Goal: Task Accomplishment & Management: Use online tool/utility

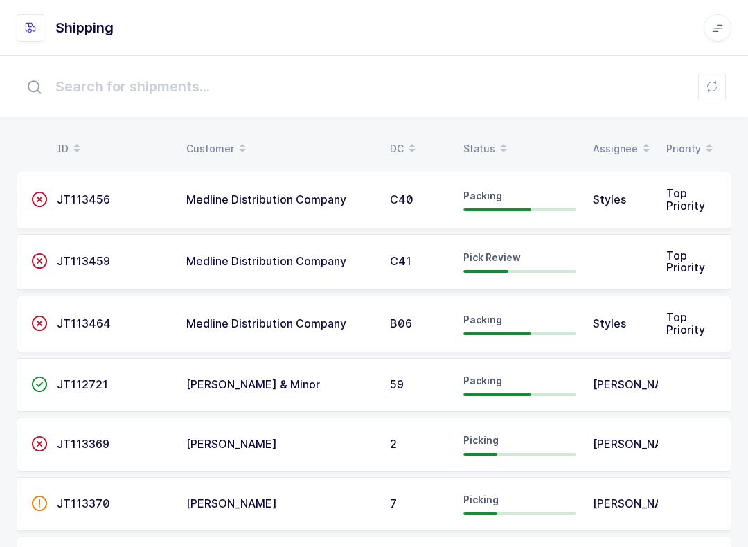
scroll to position [14, 0]
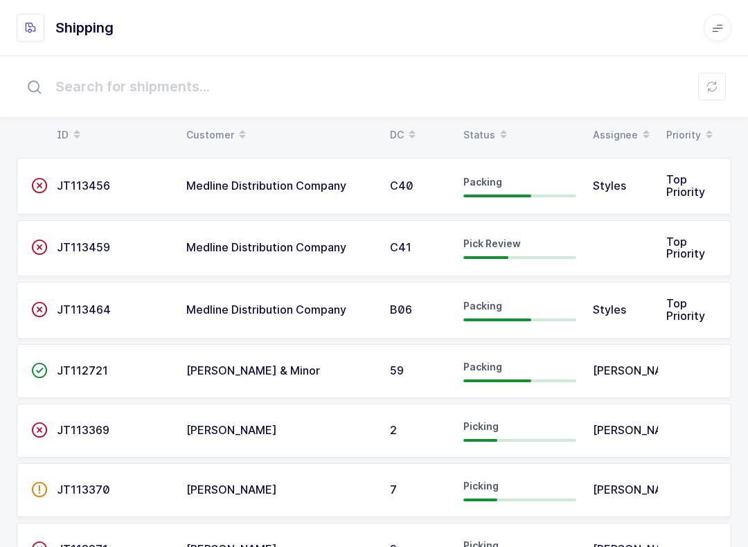
click at [722, 84] on button at bounding box center [712, 87] width 28 height 28
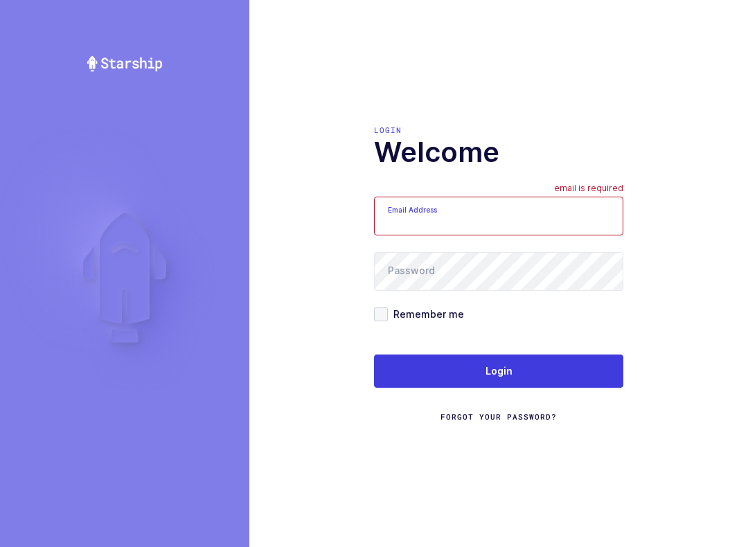
scroll to position [14, 0]
type input "[EMAIL_ADDRESS][DOMAIN_NAME]"
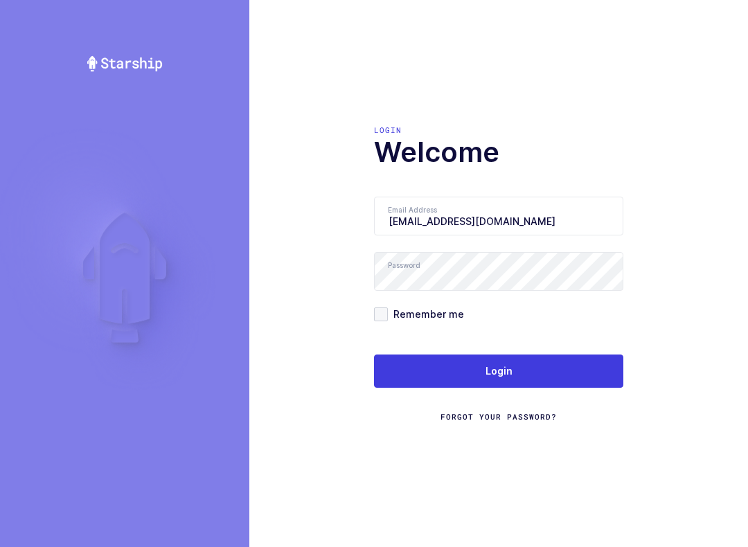
click at [538, 360] on button "Login" at bounding box center [498, 371] width 249 height 33
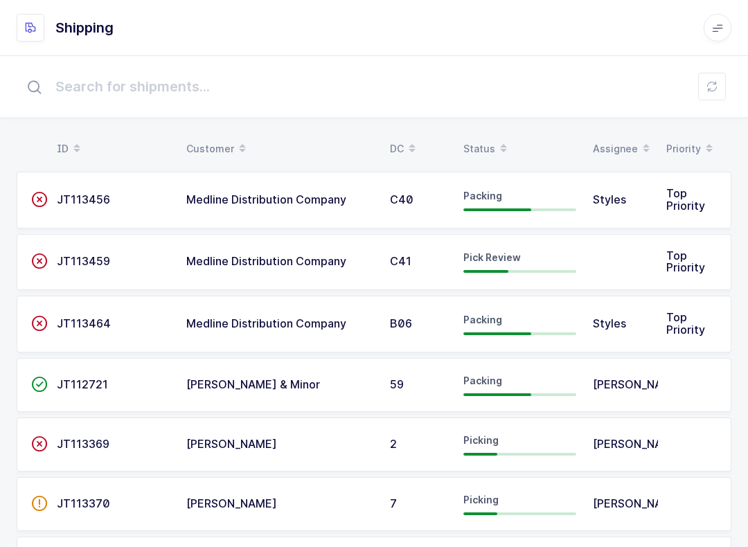
click at [474, 147] on div "Status" at bounding box center [519, 149] width 113 height 24
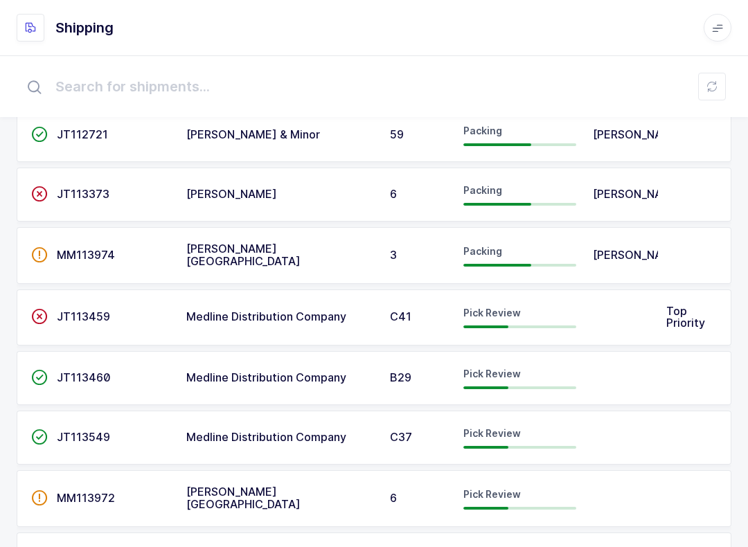
scroll to position [204, 0]
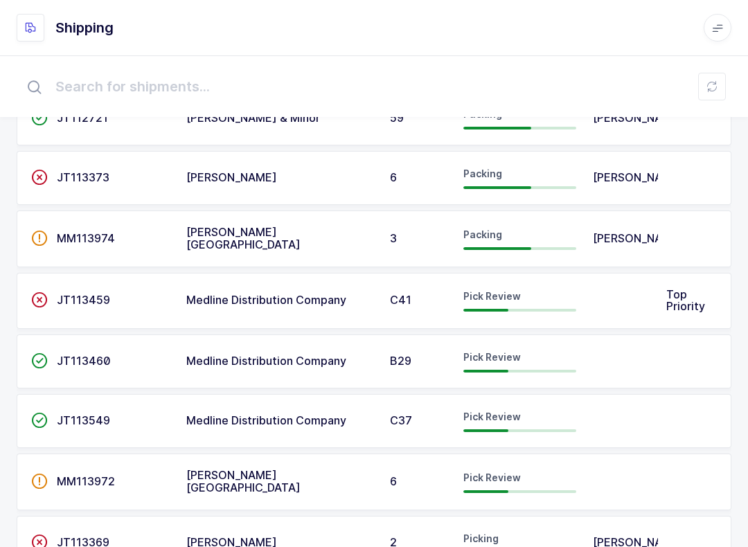
click at [608, 306] on td at bounding box center [621, 301] width 73 height 57
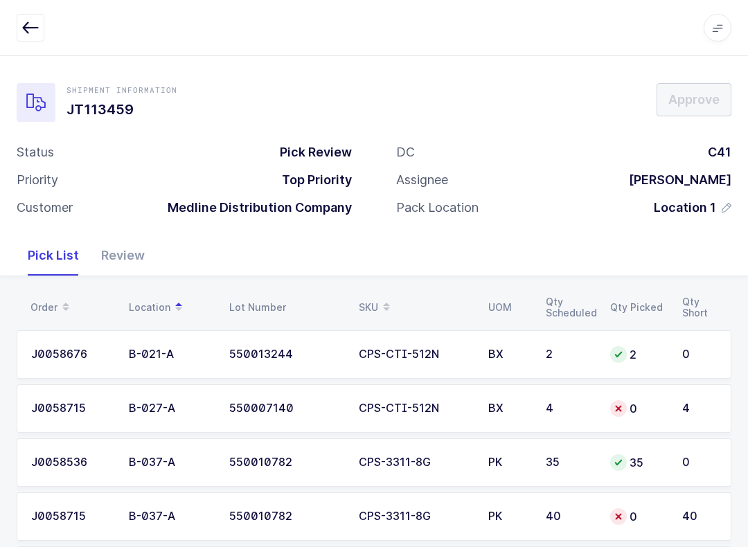
click at [380, 296] on span at bounding box center [386, 308] width 17 height 24
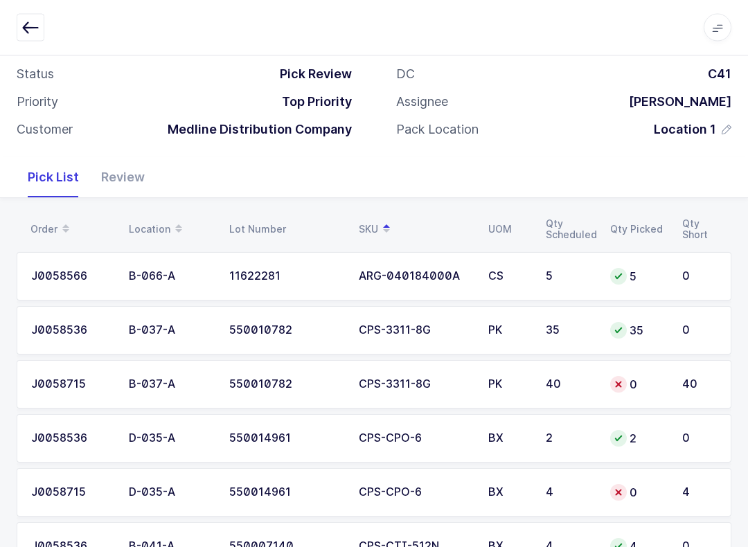
click at [21, 15] on button "button" at bounding box center [31, 28] width 28 height 28
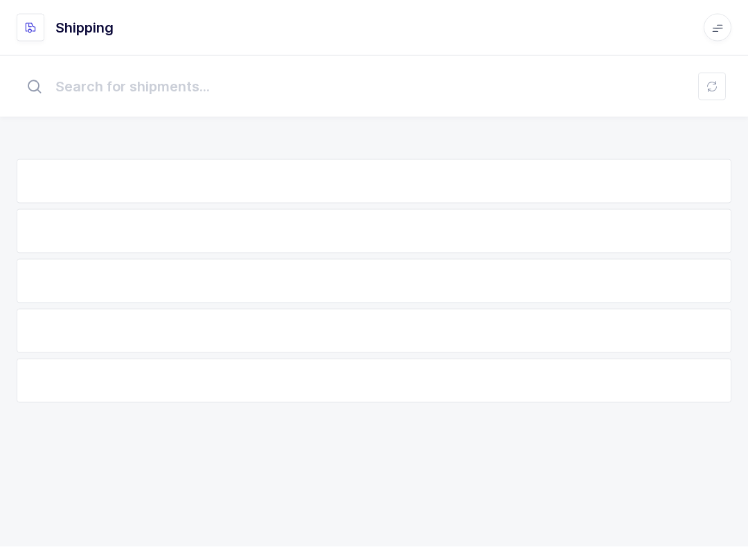
scroll to position [14, 0]
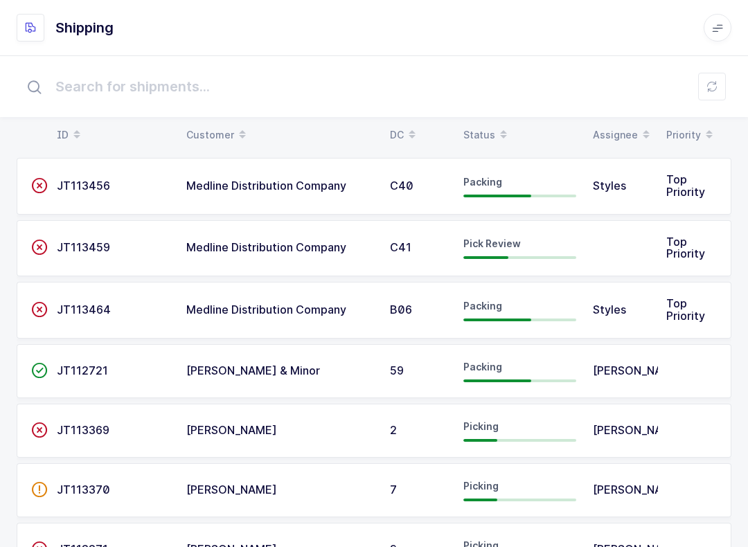
click at [485, 133] on div "Status" at bounding box center [519, 135] width 113 height 24
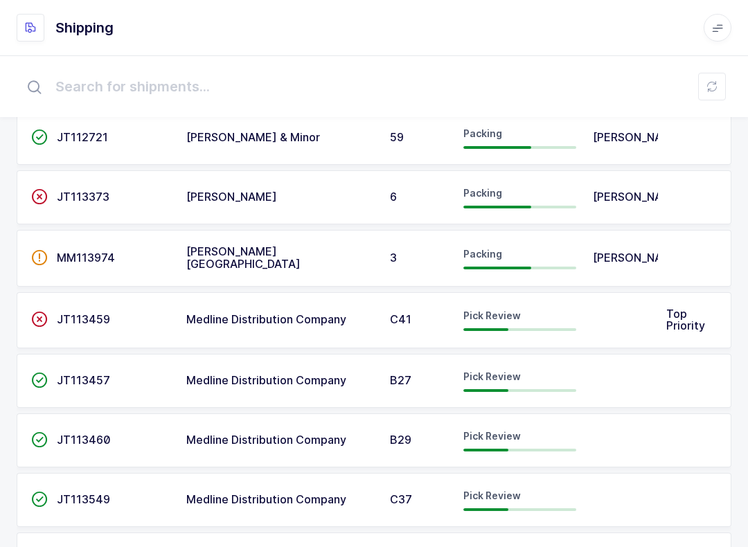
scroll to position [248, 0]
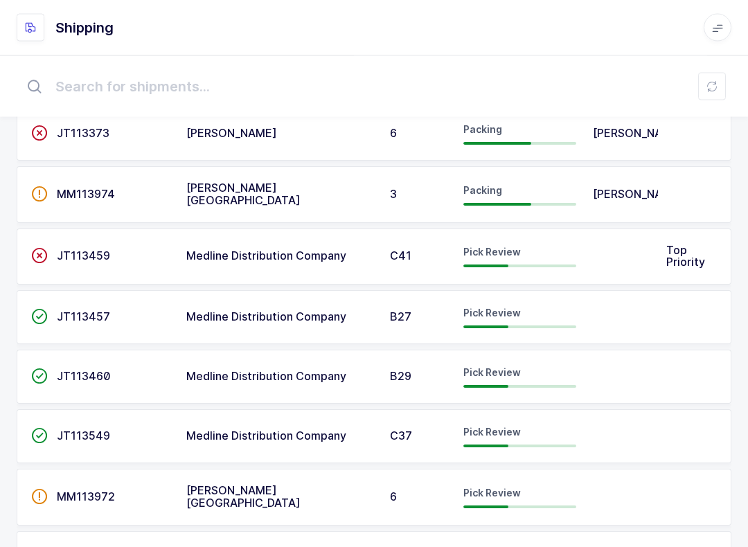
click at [619, 318] on td at bounding box center [621, 318] width 73 height 54
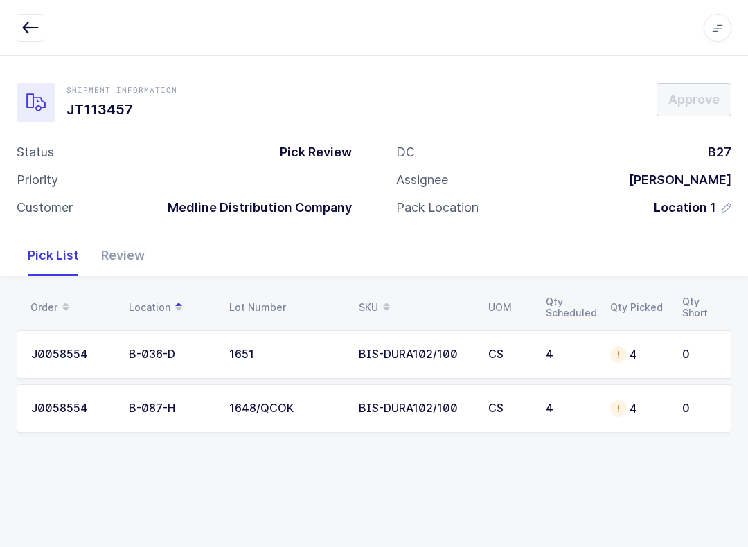
click at [681, 357] on td "0" at bounding box center [702, 354] width 57 height 48
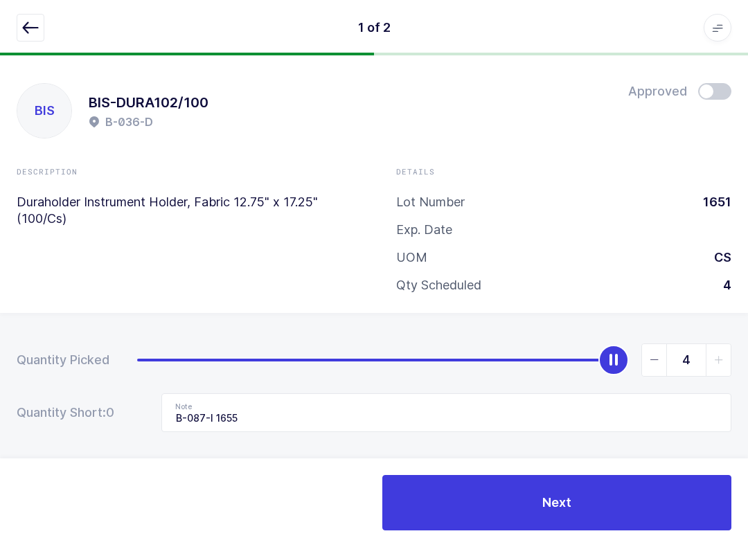
click at [42, 29] on button "button" at bounding box center [31, 28] width 28 height 28
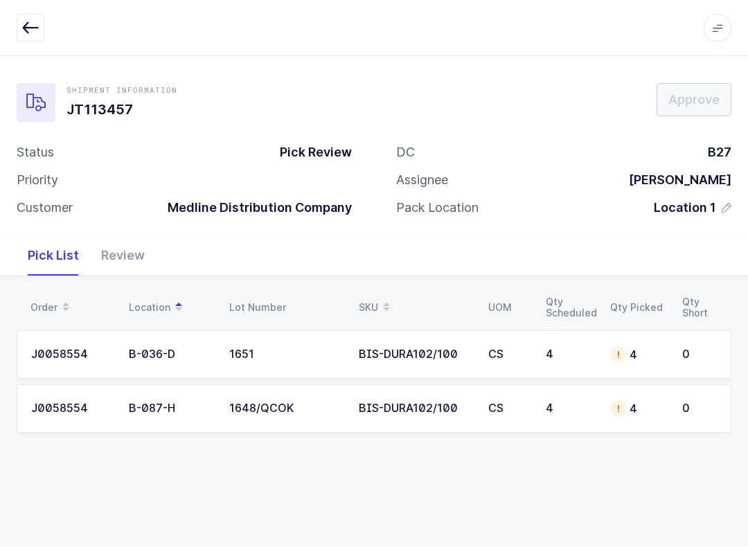
click at [36, 26] on icon "button" at bounding box center [30, 27] width 17 height 17
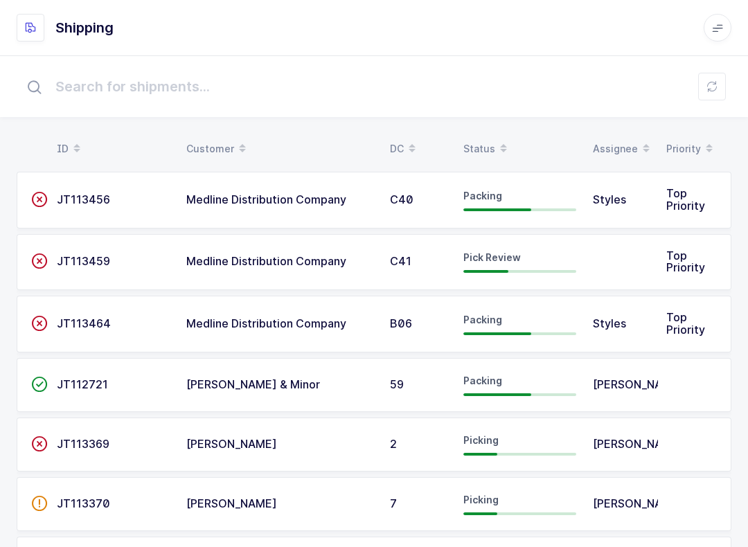
click at [482, 146] on div "Status" at bounding box center [519, 149] width 113 height 24
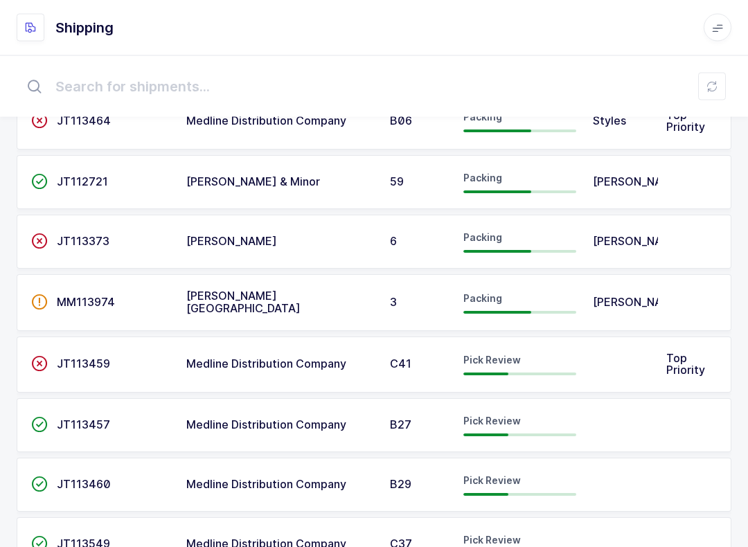
scroll to position [221, 0]
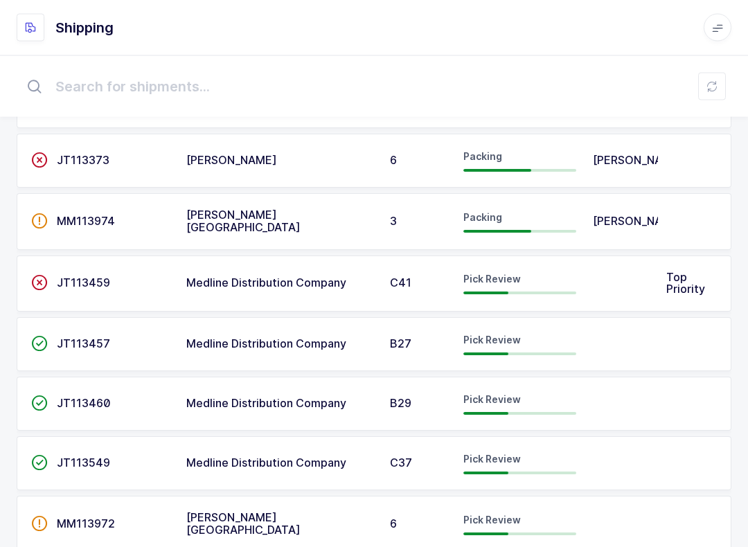
click at [549, 463] on div "Pick Review" at bounding box center [519, 464] width 113 height 22
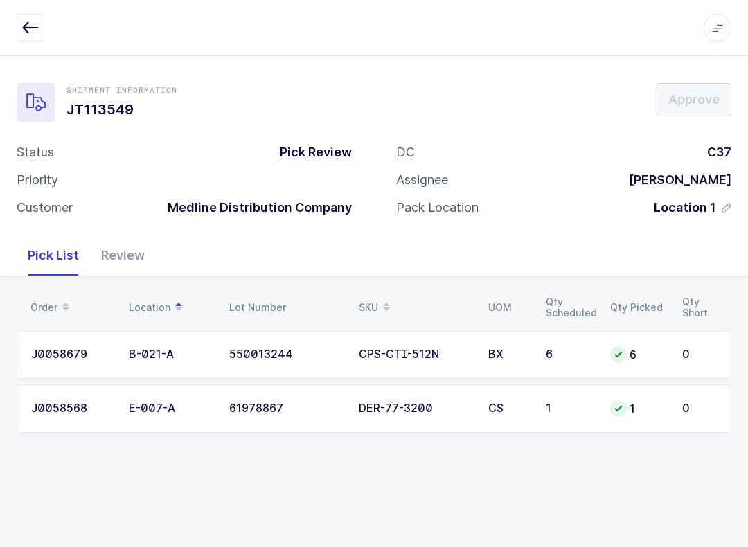
click at [129, 252] on div "Review" at bounding box center [123, 256] width 66 height 40
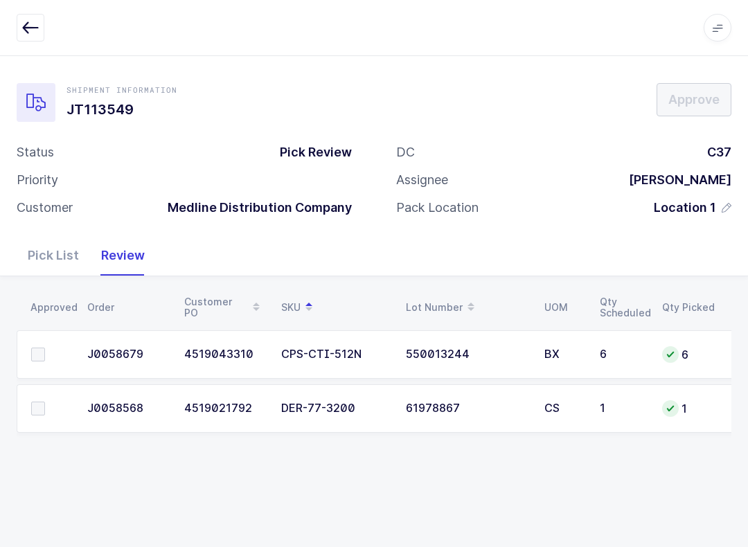
click at [42, 348] on span at bounding box center [38, 355] width 14 height 14
click at [45, 348] on input "checkbox" at bounding box center [45, 348] width 0 height 0
click at [39, 397] on td at bounding box center [48, 408] width 62 height 48
click at [42, 402] on span at bounding box center [38, 409] width 14 height 14
click at [45, 402] on input "checkbox" at bounding box center [45, 402] width 0 height 0
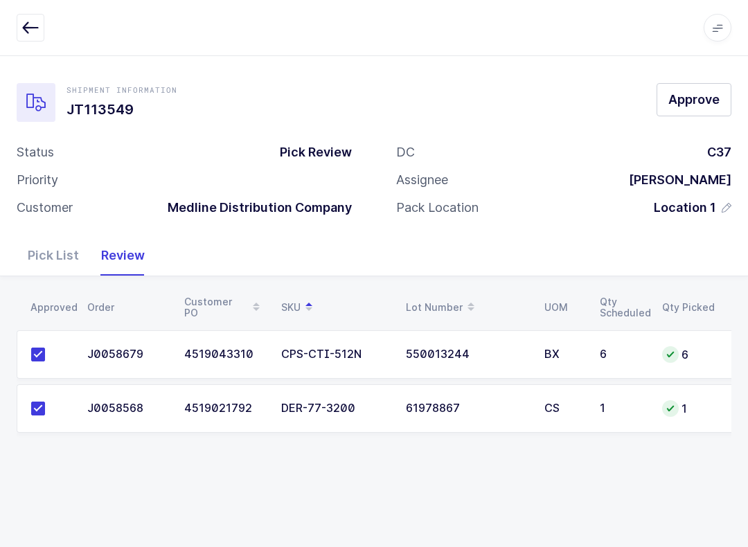
click at [694, 110] on button "Approve" at bounding box center [694, 99] width 75 height 33
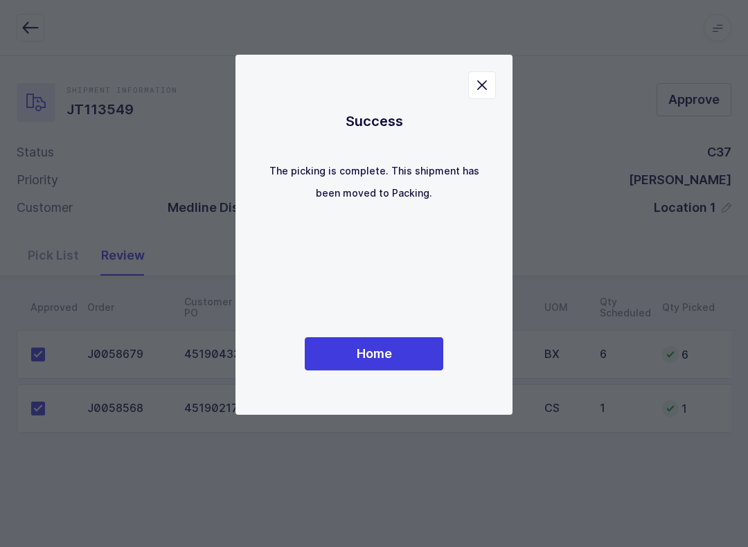
click at [387, 370] on button "Home" at bounding box center [374, 353] width 139 height 33
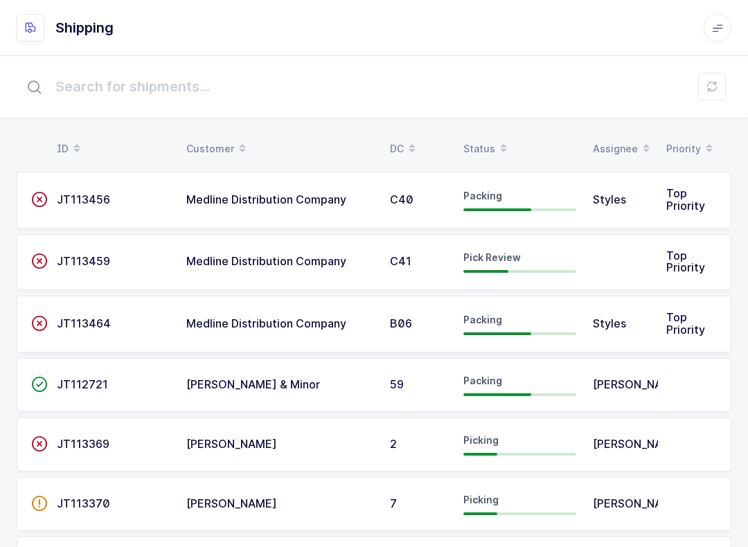
click at [503, 141] on icon at bounding box center [503, 144] width 7 height 7
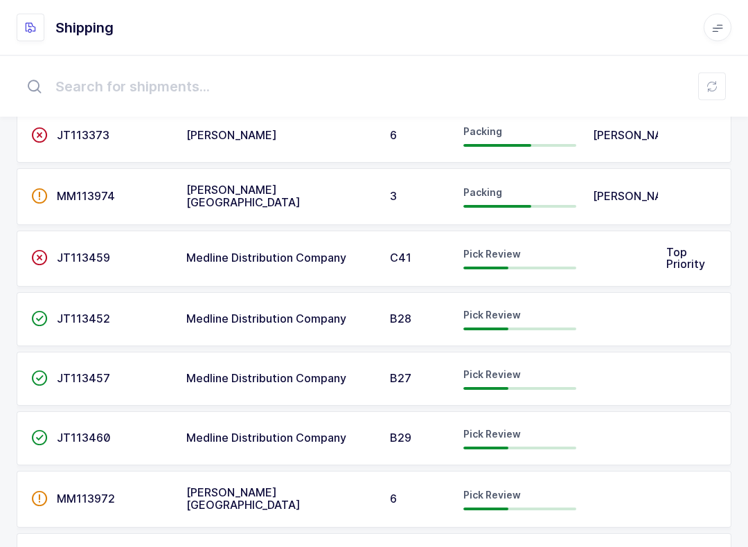
scroll to position [248, 0]
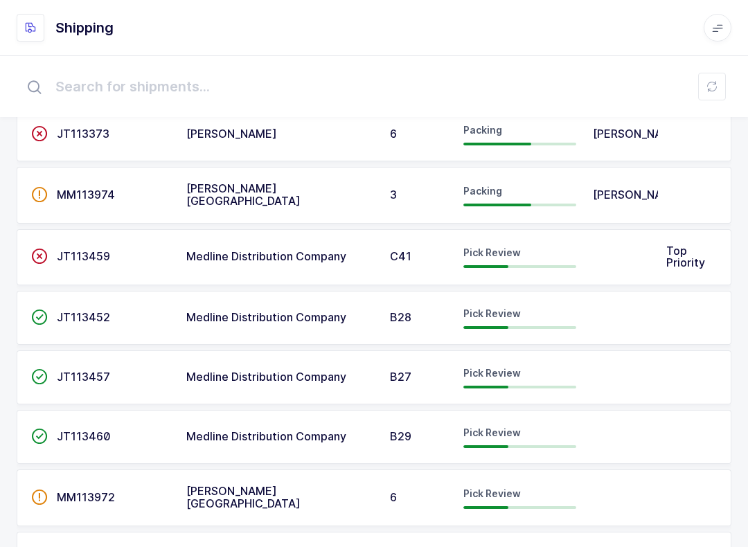
click at [514, 335] on td "Pick Review" at bounding box center [520, 318] width 130 height 54
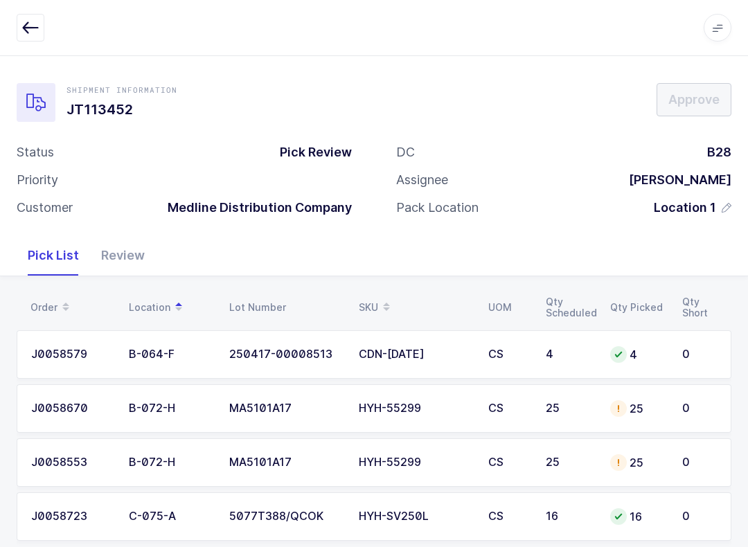
scroll to position [25, 0]
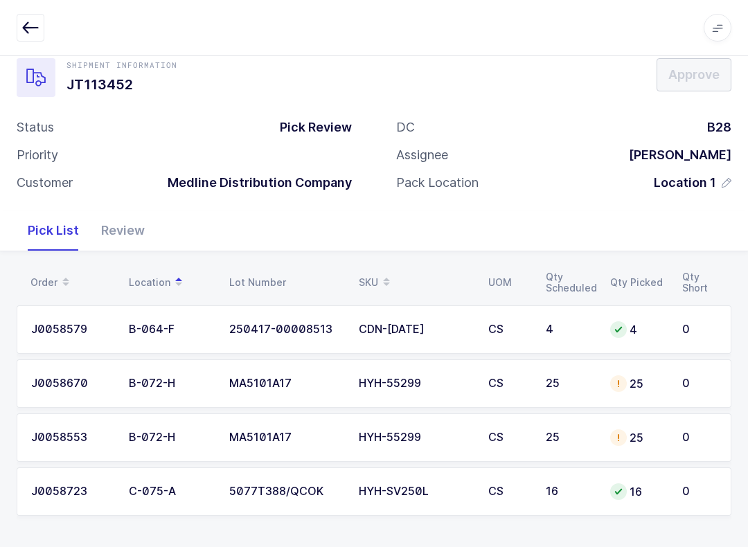
click at [24, 33] on icon "button" at bounding box center [30, 27] width 17 height 17
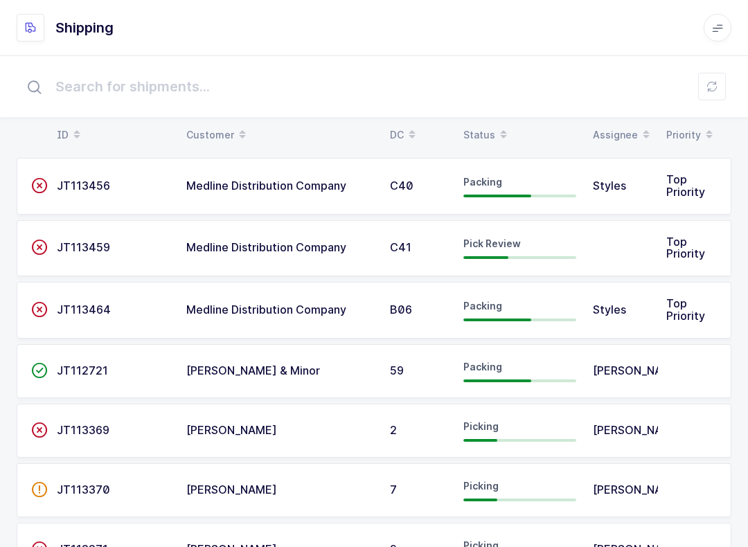
click at [505, 128] on icon at bounding box center [503, 130] width 7 height 7
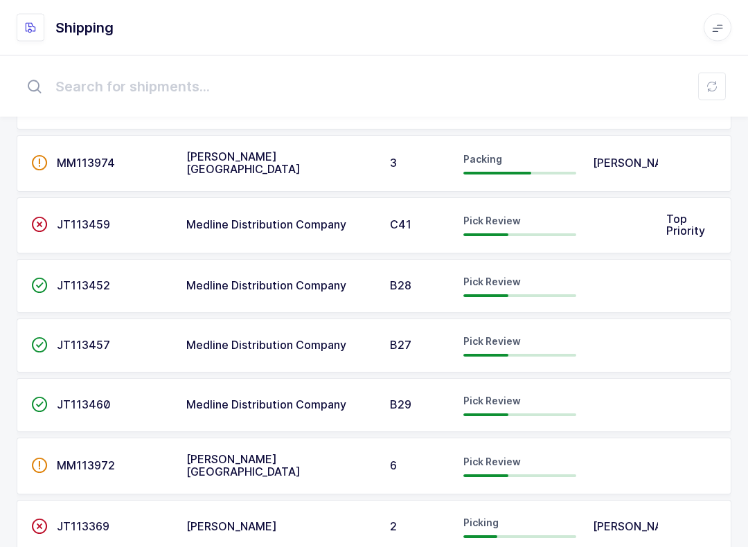
scroll to position [284, 0]
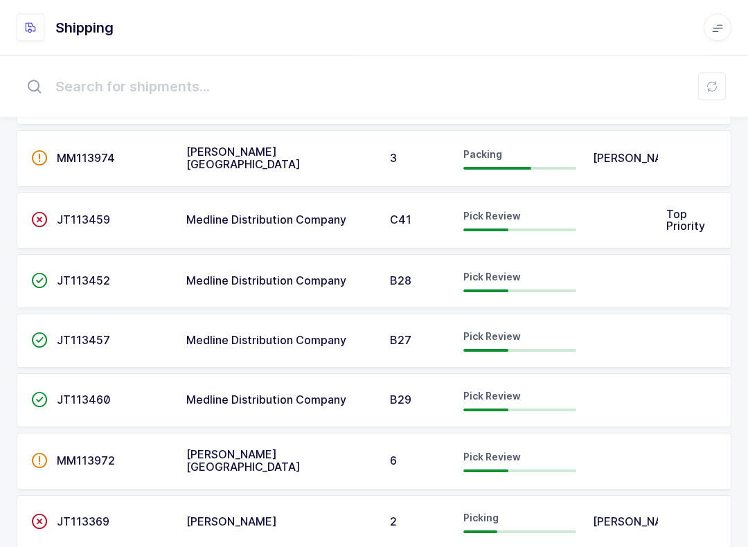
click at [582, 394] on td "Pick Review" at bounding box center [520, 401] width 130 height 54
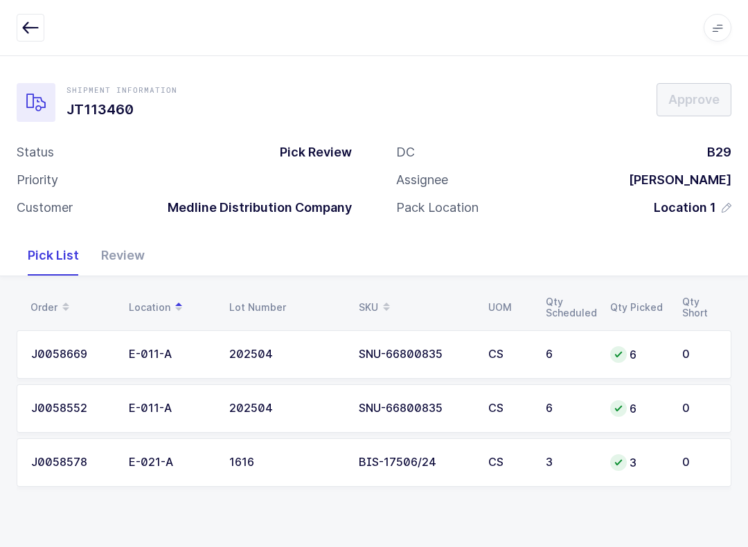
click at [122, 254] on div "Review" at bounding box center [123, 256] width 66 height 40
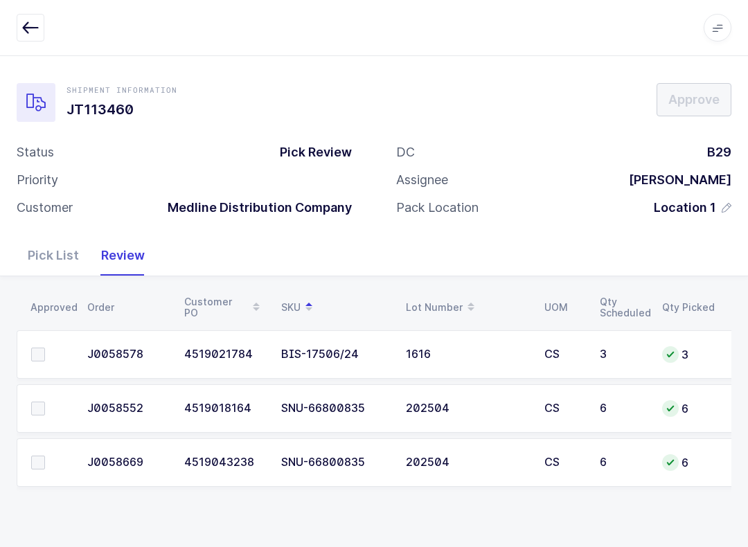
click at [52, 402] on label at bounding box center [50, 409] width 39 height 14
click at [45, 402] on input "checkbox" at bounding box center [45, 402] width 0 height 0
click at [39, 465] on span at bounding box center [38, 463] width 14 height 14
click at [45, 456] on input "checkbox" at bounding box center [45, 456] width 0 height 0
click at [42, 349] on span at bounding box center [38, 355] width 14 height 14
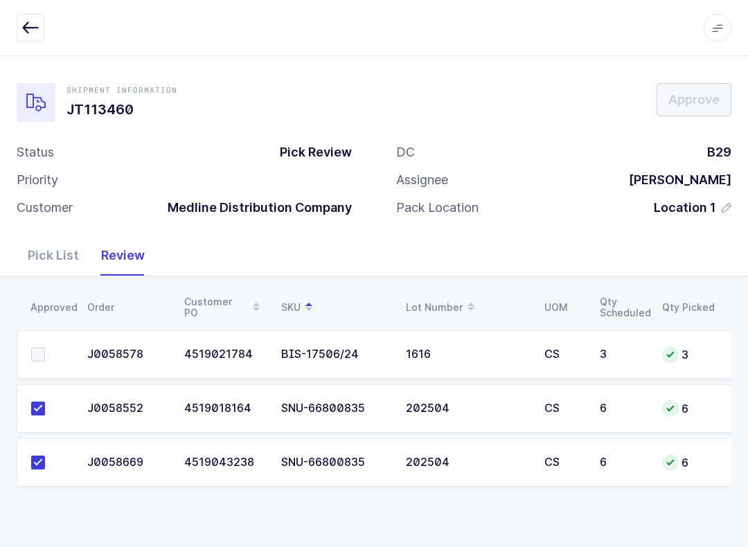
click at [45, 348] on input "checkbox" at bounding box center [45, 348] width 0 height 0
click at [686, 87] on button "Approve" at bounding box center [694, 99] width 75 height 33
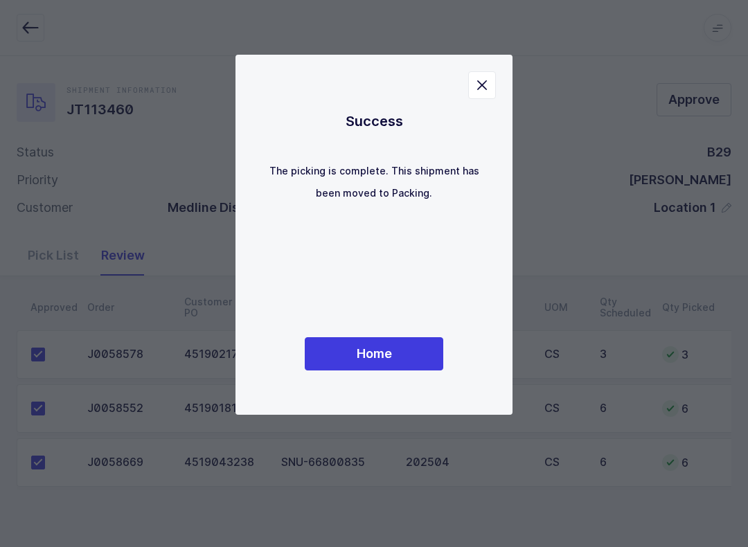
click at [410, 352] on button "Home" at bounding box center [374, 353] width 139 height 33
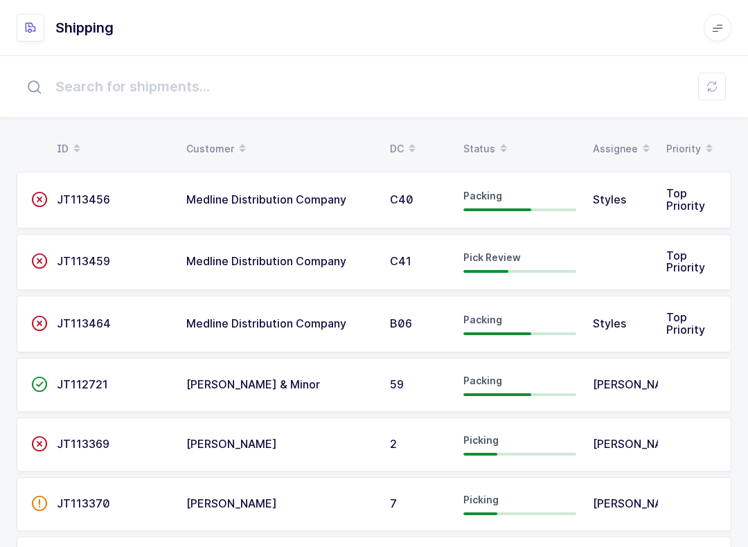
click at [503, 142] on icon at bounding box center [503, 144] width 7 height 7
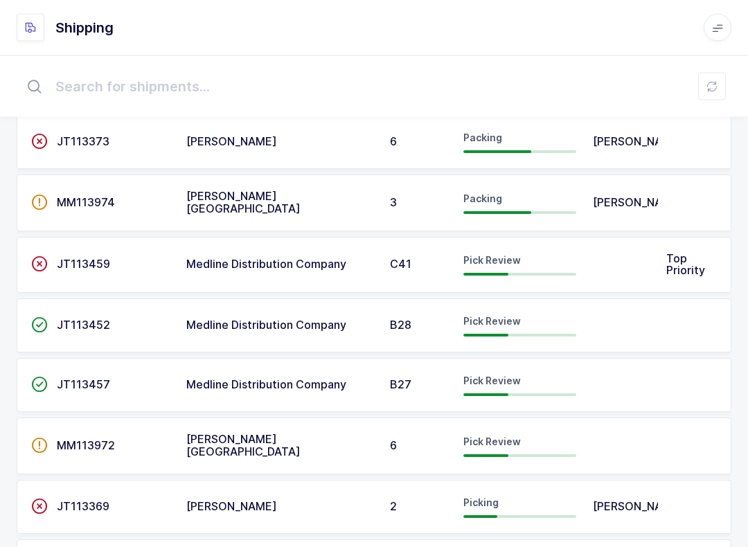
scroll to position [247, 0]
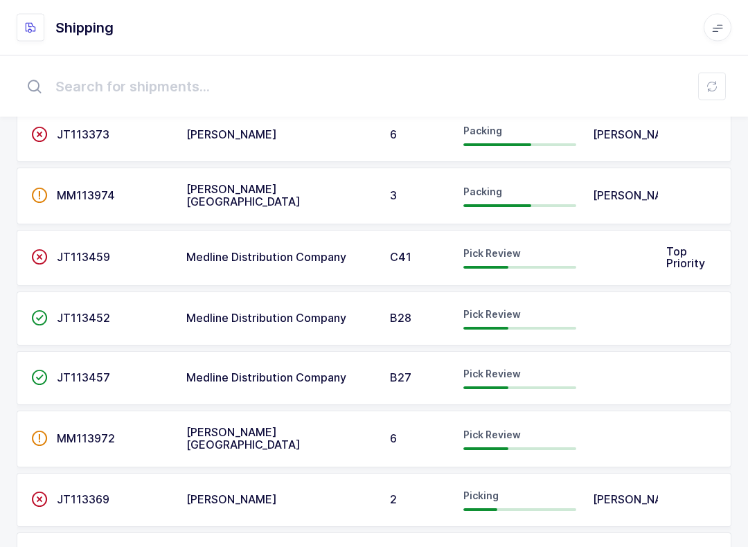
click at [545, 322] on div "Pick Review" at bounding box center [519, 319] width 113 height 22
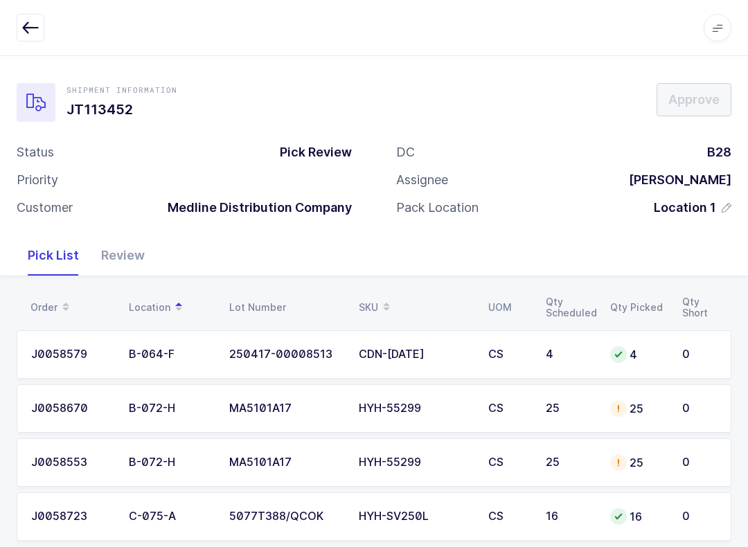
click at [43, 24] on button "button" at bounding box center [31, 28] width 28 height 28
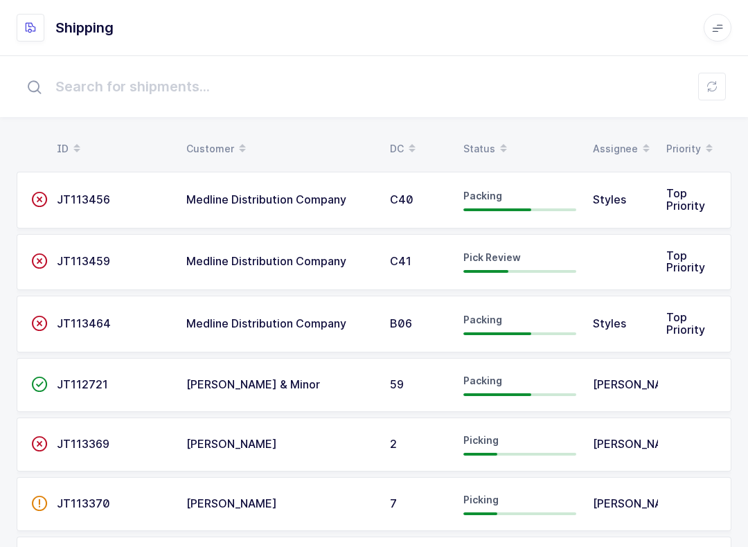
click at [500, 143] on icon at bounding box center [503, 144] width 7 height 7
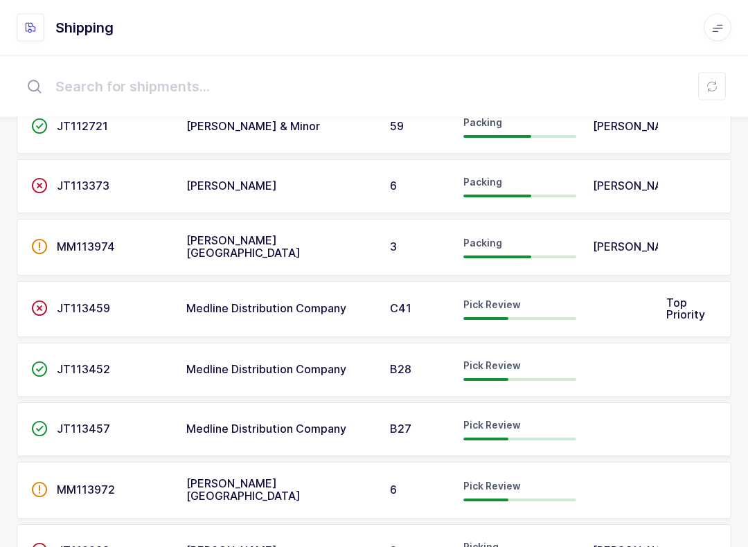
scroll to position [219, 0]
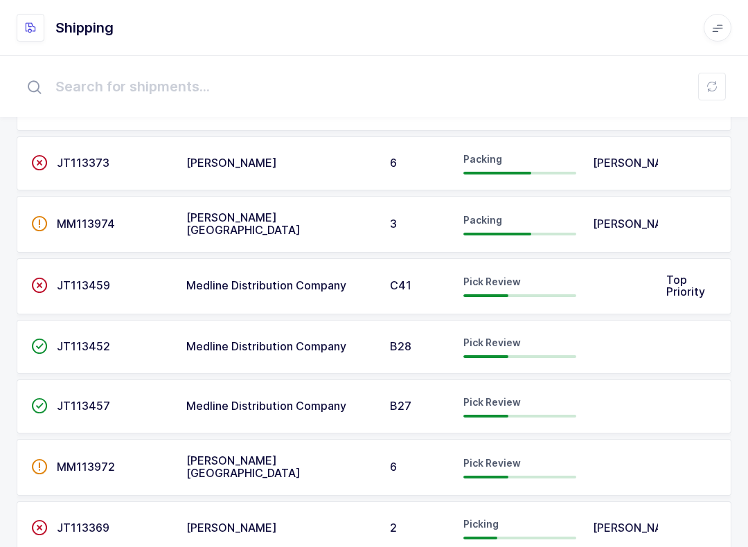
click at [540, 355] on div at bounding box center [519, 356] width 113 height 3
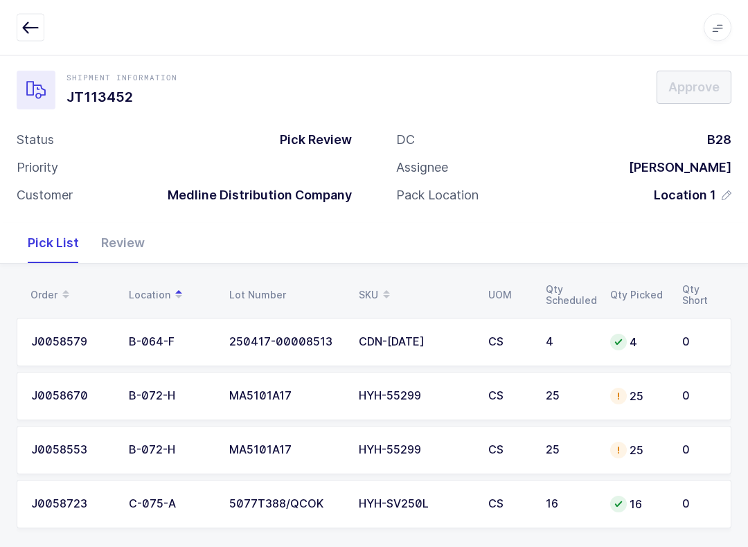
scroll to position [25, 0]
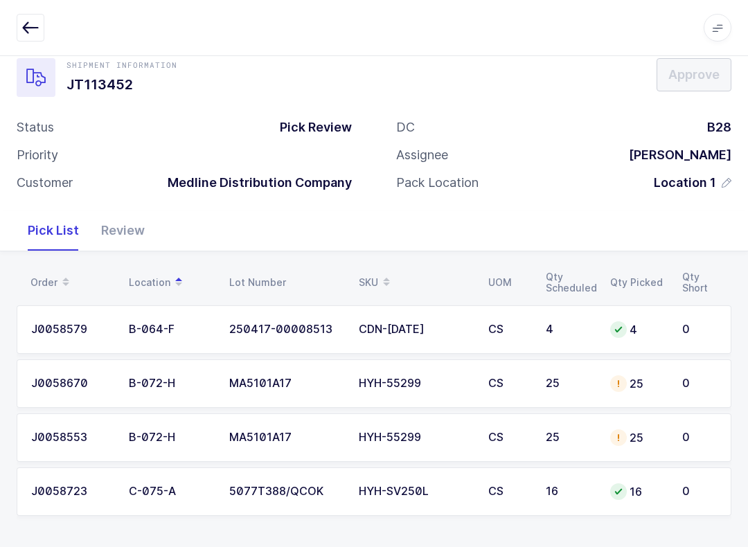
click at [35, 26] on icon "button" at bounding box center [30, 27] width 17 height 17
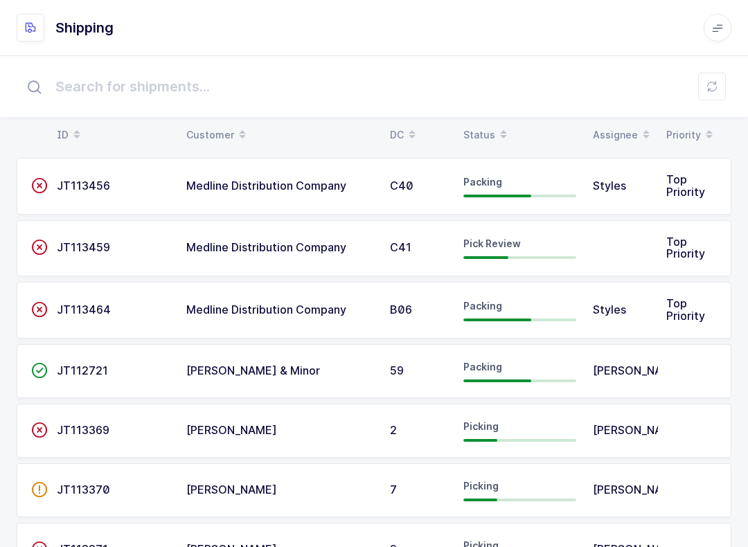
click at [500, 128] on icon at bounding box center [503, 130] width 7 height 7
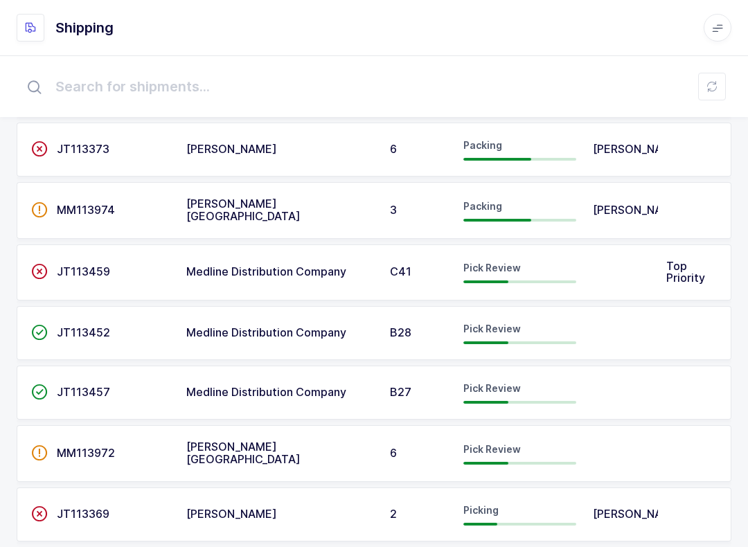
scroll to position [251, 0]
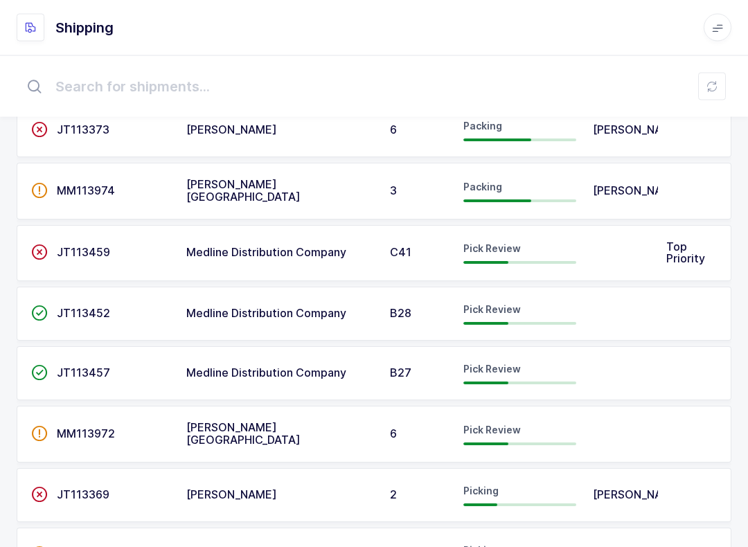
click at [531, 382] on div at bounding box center [519, 383] width 113 height 3
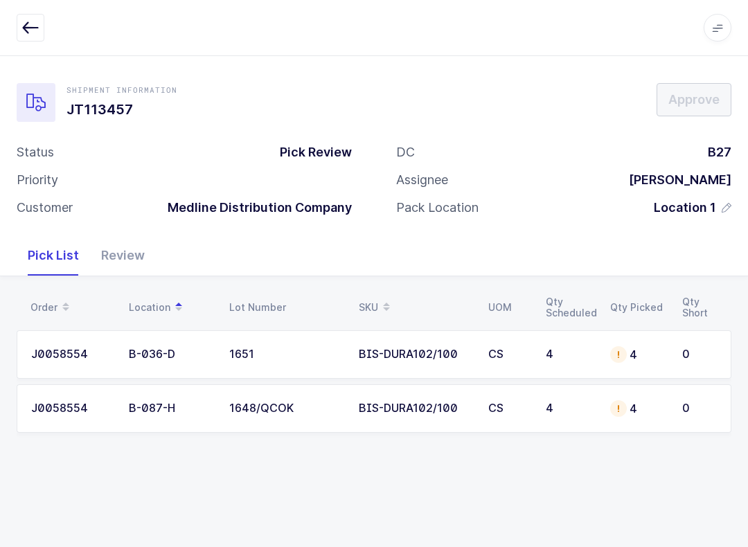
click at [664, 407] on div "4" at bounding box center [637, 408] width 55 height 17
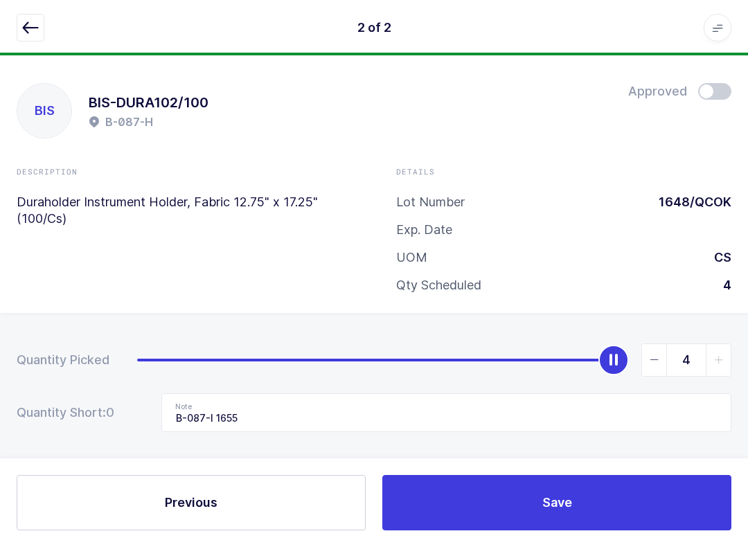
click at [34, 19] on icon "button" at bounding box center [30, 27] width 17 height 17
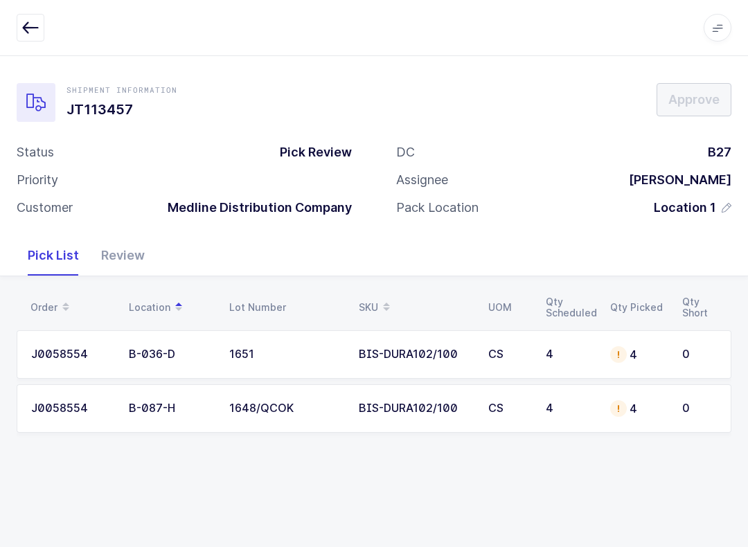
click at [31, 15] on button "button" at bounding box center [31, 28] width 28 height 28
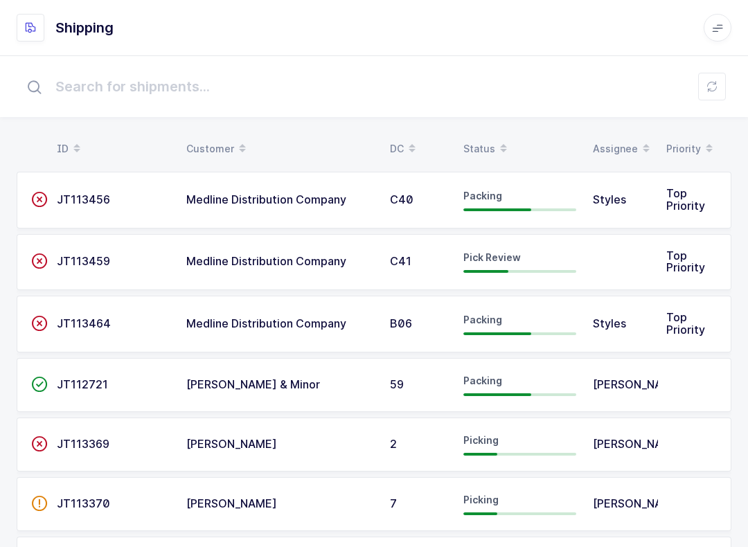
click at [500, 142] on icon at bounding box center [503, 144] width 7 height 7
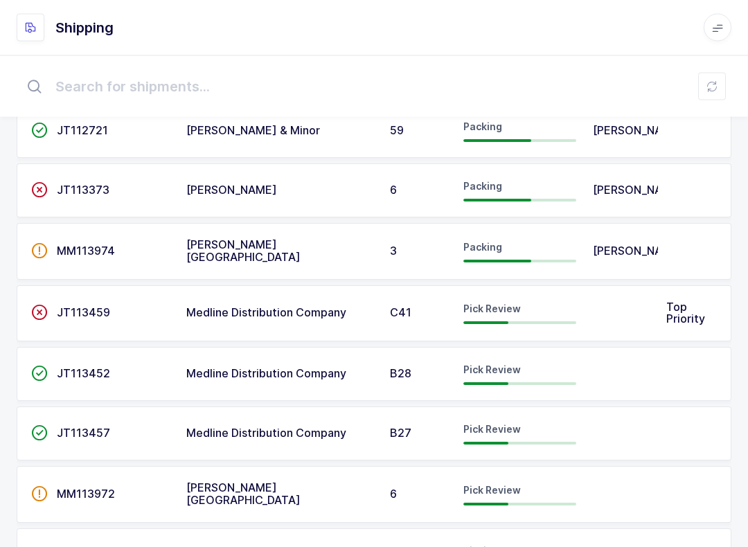
scroll to position [211, 0]
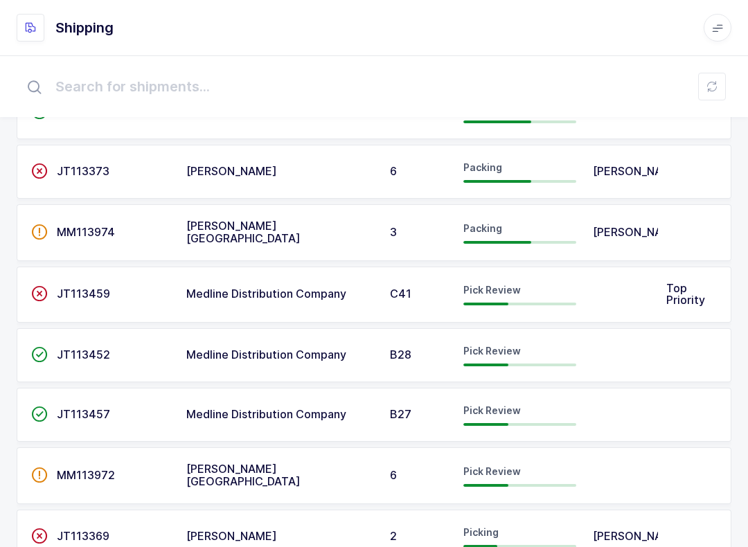
click at [517, 352] on span "Pick Review" at bounding box center [491, 351] width 57 height 12
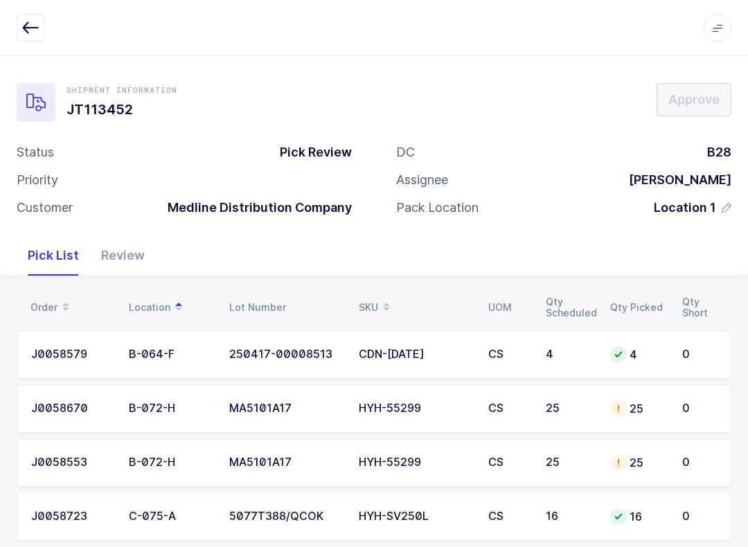
scroll to position [25, 0]
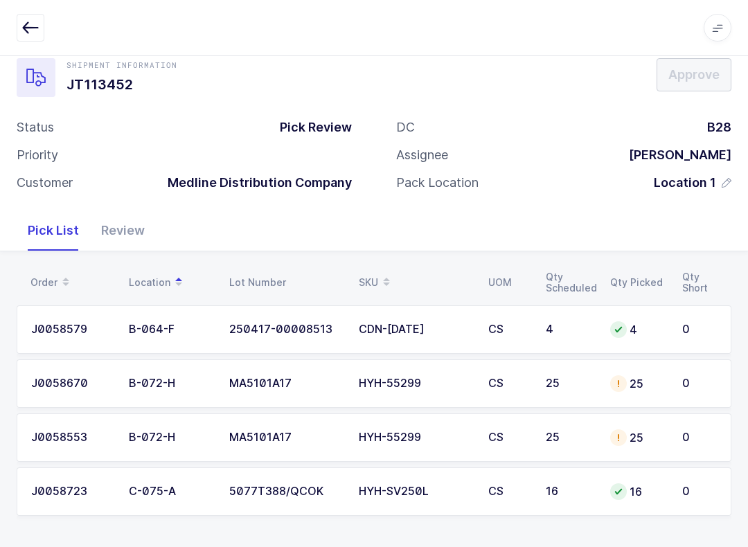
click at [36, 24] on icon "button" at bounding box center [30, 27] width 17 height 17
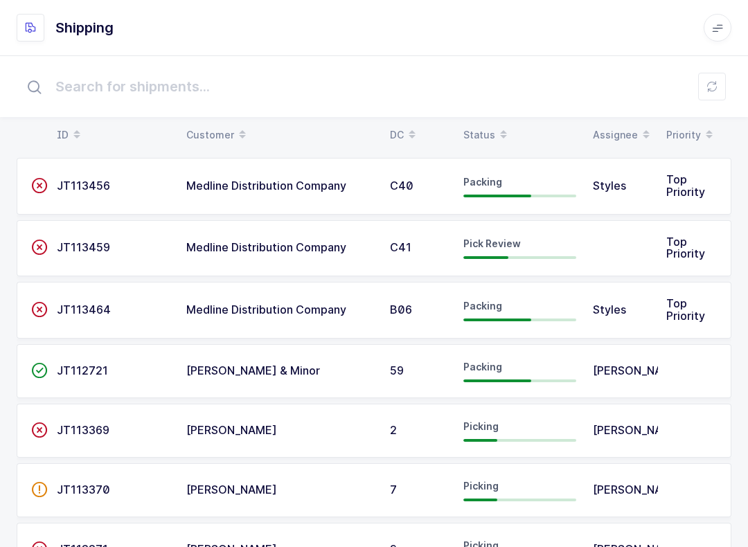
click at [485, 124] on div "Status" at bounding box center [519, 135] width 113 height 24
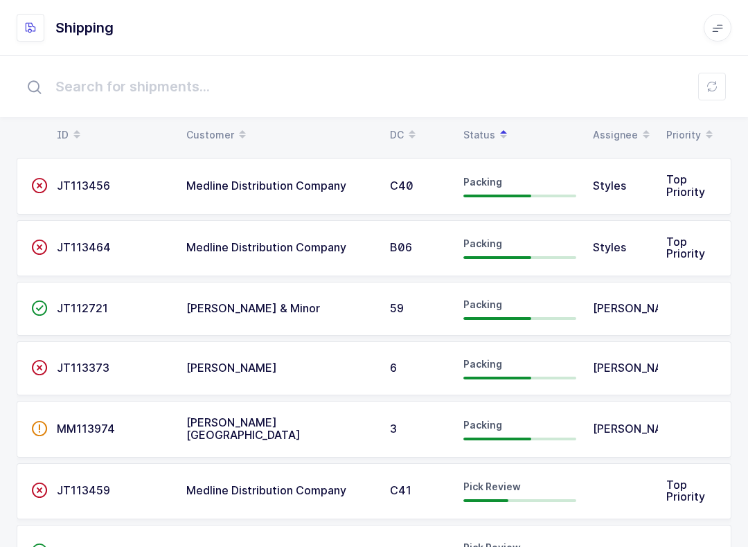
click at [718, 85] on button at bounding box center [712, 87] width 28 height 28
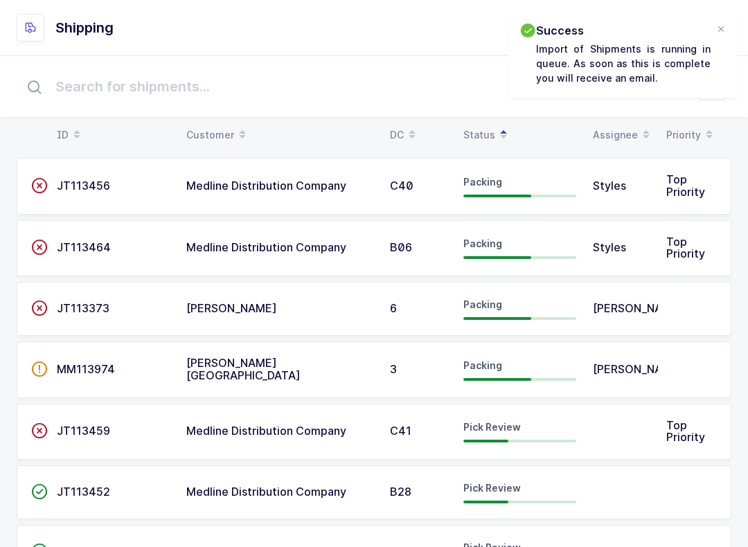
click at [495, 130] on span at bounding box center [503, 135] width 17 height 24
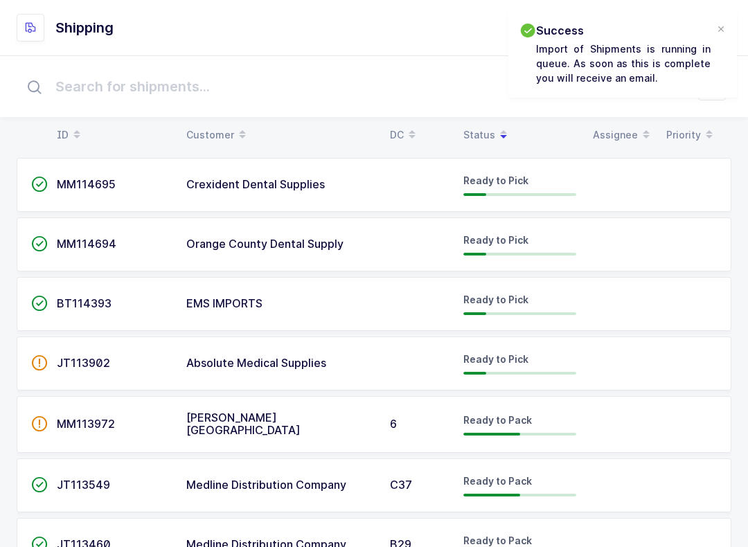
click at [485, 118] on table "ID Customer DC Status Assignee Priority" at bounding box center [374, 135] width 715 height 35
click at [487, 132] on div "Status" at bounding box center [519, 135] width 113 height 24
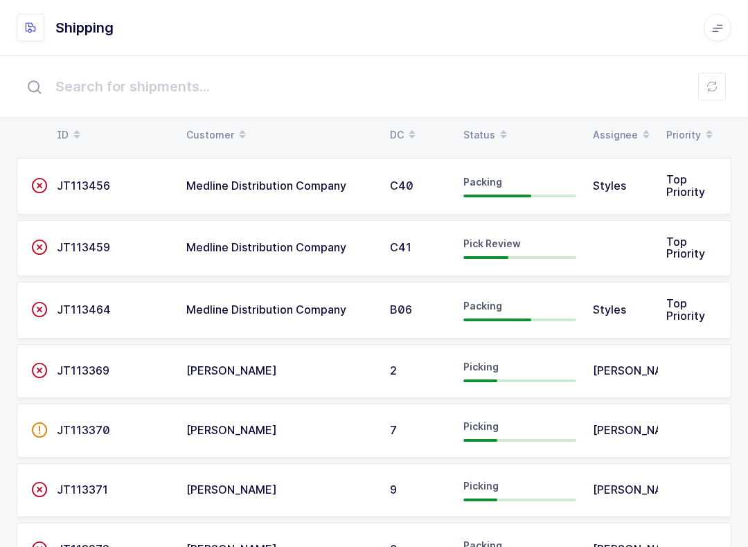
click at [488, 125] on div "Status" at bounding box center [519, 135] width 113 height 24
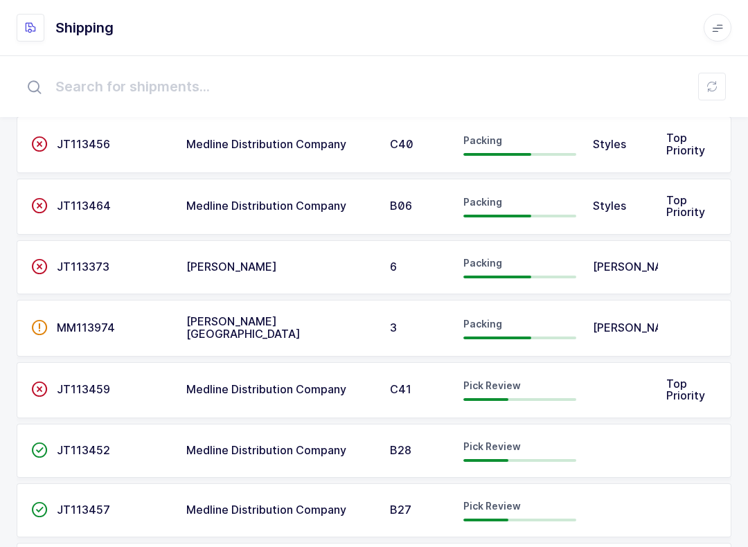
scroll to position [86, 0]
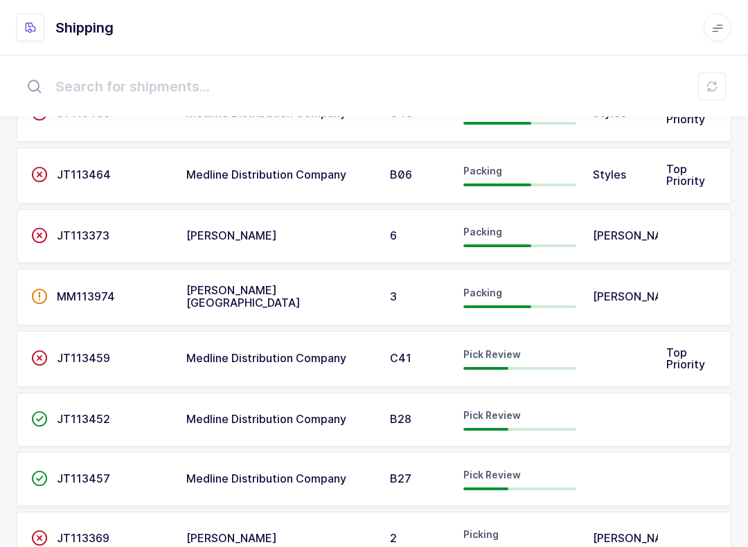
click at [522, 429] on td "Pick Review" at bounding box center [520, 420] width 130 height 54
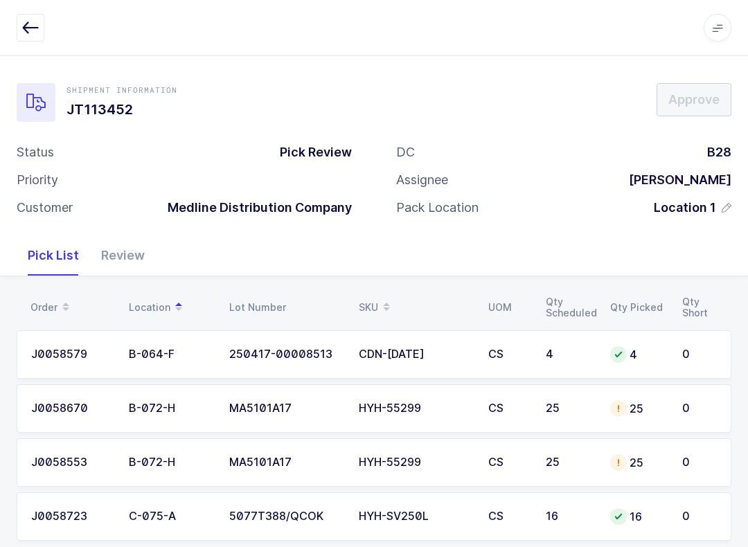
click at [148, 252] on div "Review" at bounding box center [123, 256] width 66 height 40
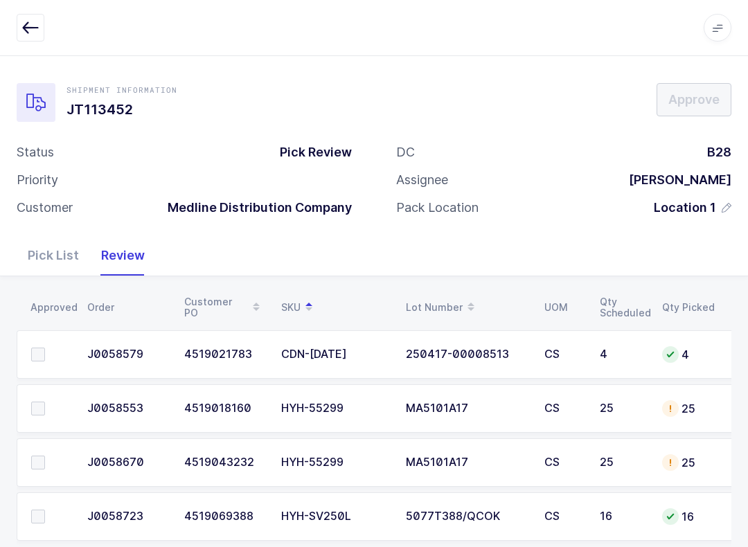
scroll to position [25, 0]
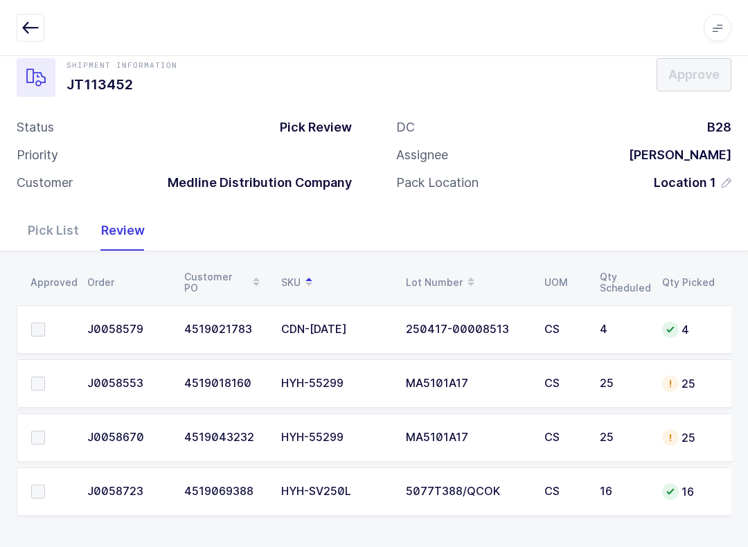
click at [39, 377] on span at bounding box center [38, 384] width 14 height 14
click at [45, 377] on input "checkbox" at bounding box center [45, 377] width 0 height 0
click at [39, 421] on td at bounding box center [48, 438] width 62 height 48
click at [39, 441] on span at bounding box center [38, 438] width 14 height 14
click at [45, 431] on input "checkbox" at bounding box center [45, 431] width 0 height 0
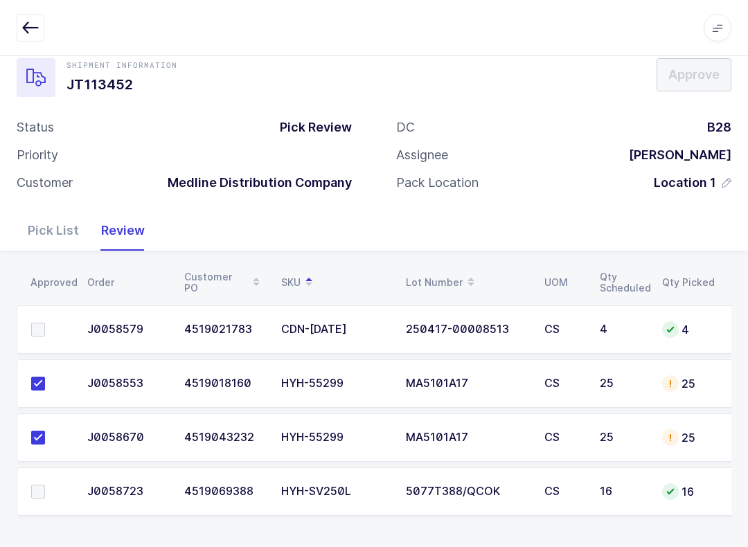
click at [11, 490] on div "Approved Order Customer PO SKU Lot Number UOM Qty Scheduled Qty Picked Qty Shor…" at bounding box center [374, 400] width 748 height 298
click at [46, 495] on label at bounding box center [50, 492] width 39 height 14
click at [45, 485] on input "checkbox" at bounding box center [45, 485] width 0 height 0
click at [42, 325] on span at bounding box center [38, 330] width 14 height 14
click at [45, 323] on input "checkbox" at bounding box center [45, 323] width 0 height 0
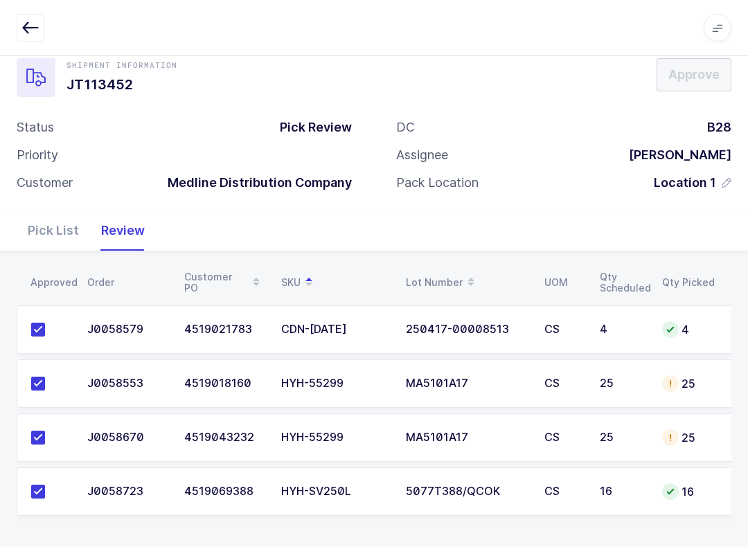
click at [29, 17] on button "button" at bounding box center [31, 28] width 28 height 28
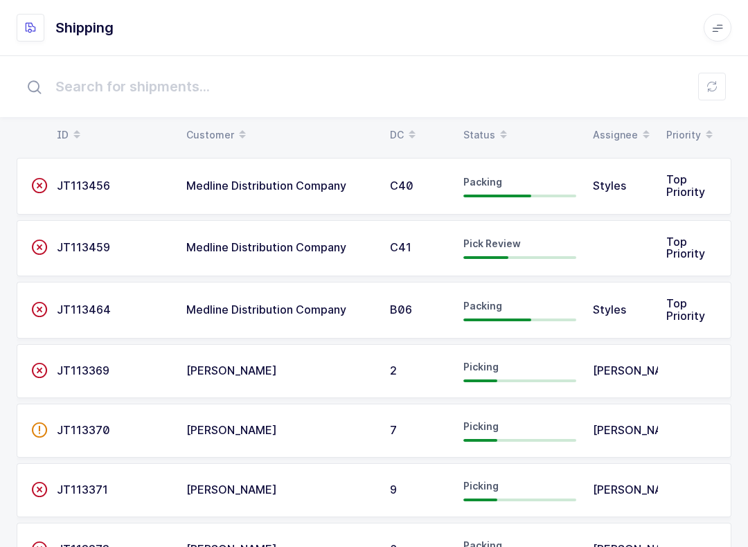
click at [495, 125] on span at bounding box center [503, 135] width 17 height 24
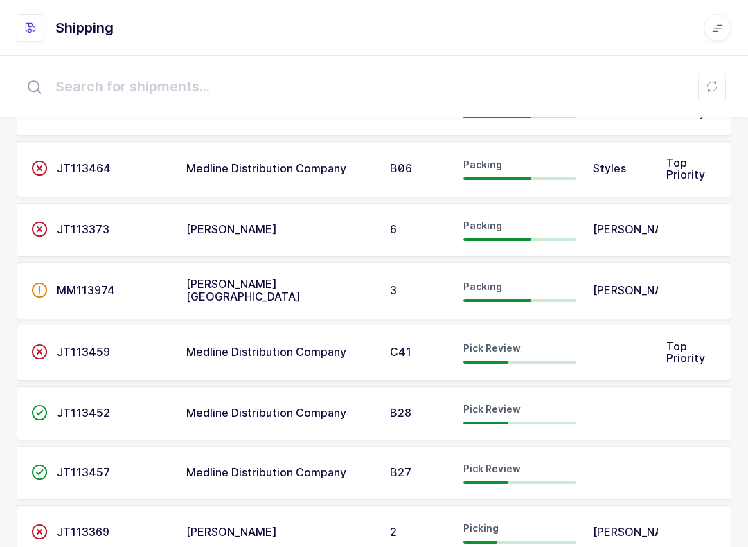
scroll to position [102, 0]
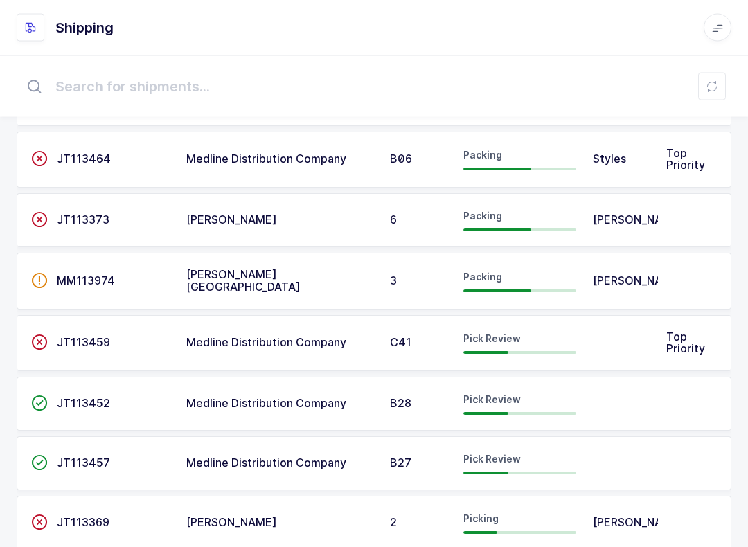
click at [634, 461] on td at bounding box center [621, 464] width 73 height 54
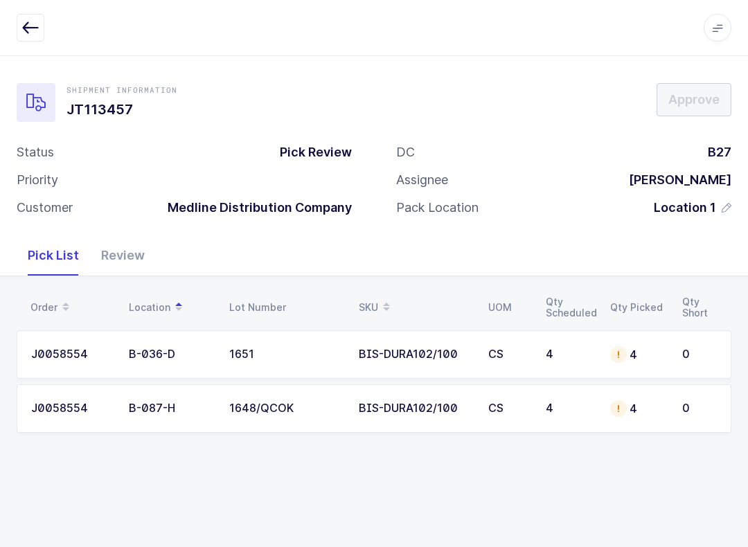
click at [125, 254] on div "Review" at bounding box center [123, 256] width 66 height 40
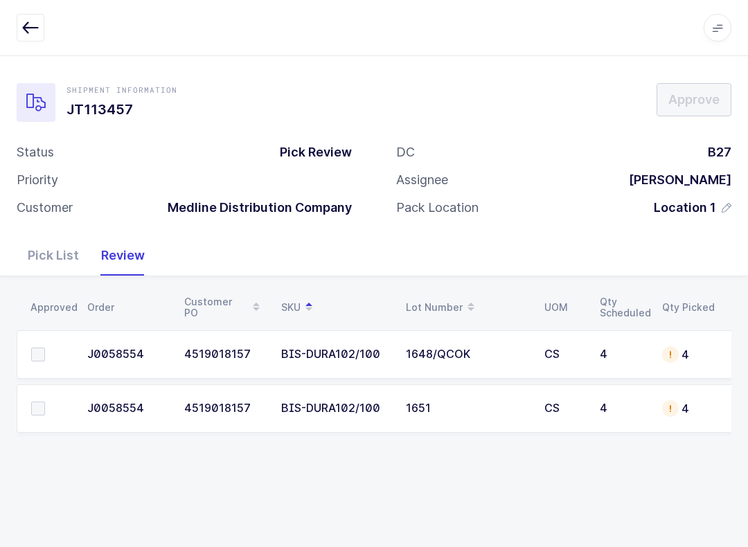
click at [46, 393] on td at bounding box center [48, 408] width 62 height 48
click at [50, 411] on label at bounding box center [50, 409] width 39 height 14
click at [45, 402] on input "checkbox" at bounding box center [45, 402] width 0 height 0
click at [58, 350] on label at bounding box center [50, 355] width 39 height 14
click at [45, 348] on input "checkbox" at bounding box center [45, 348] width 0 height 0
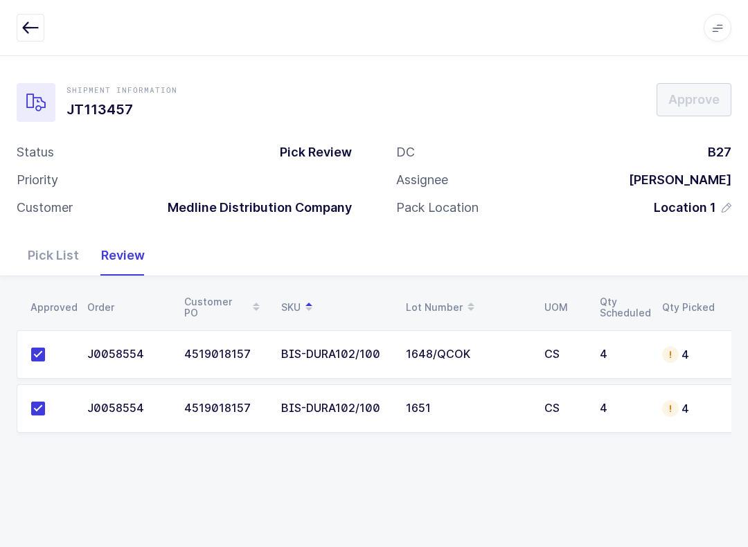
click at [140, 348] on div "J0058554" at bounding box center [127, 354] width 80 height 12
click at [21, 230] on div "Shipment Information JT113457 Approve Status Pick Review Priority Customer Medl…" at bounding box center [374, 145] width 748 height 180
click at [53, 261] on div "Pick List" at bounding box center [53, 256] width 73 height 40
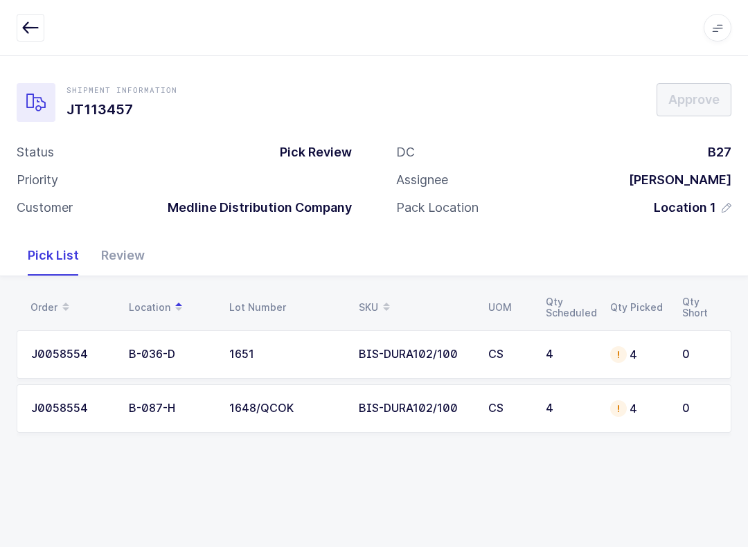
click at [87, 353] on div "J0058554" at bounding box center [71, 354] width 81 height 12
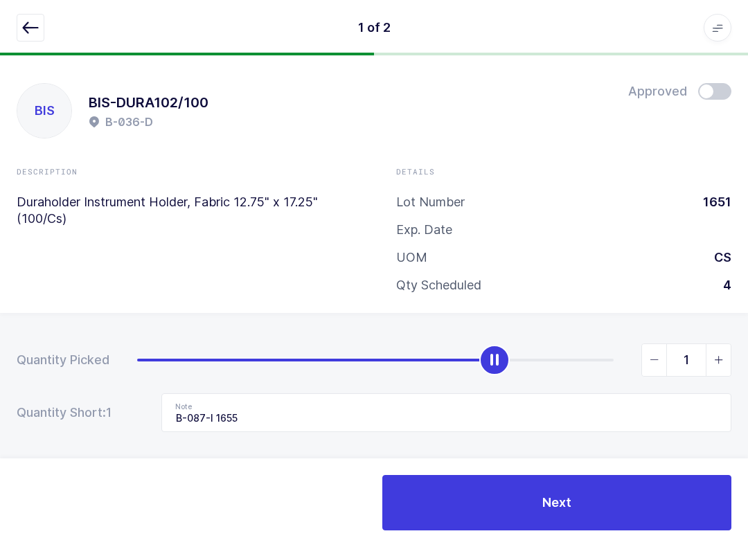
type input "0"
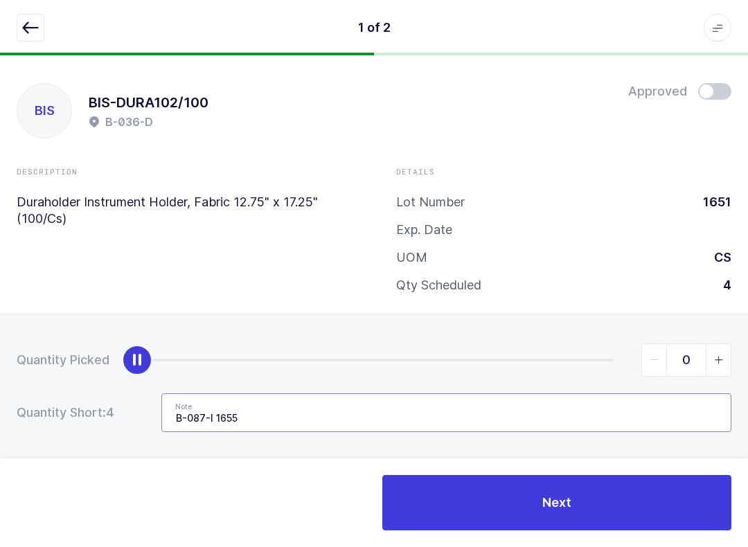
click at [283, 418] on input "B-087-I 1655" at bounding box center [446, 412] width 570 height 39
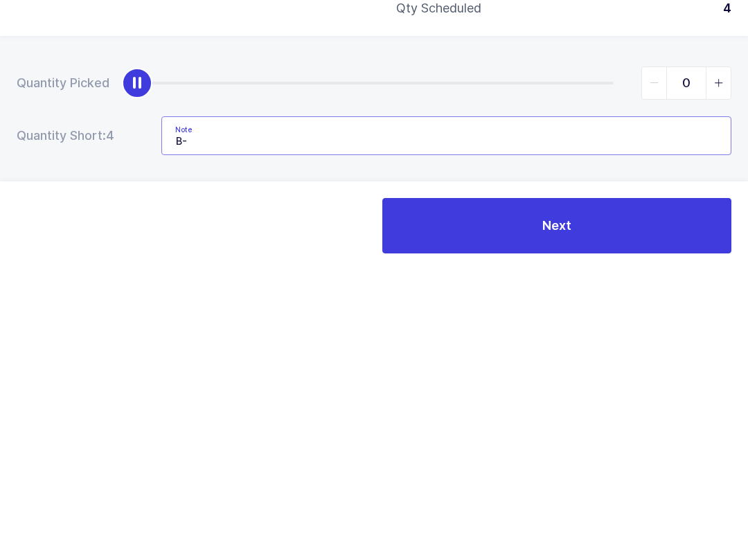
type input "B"
click at [663, 475] on button "Next" at bounding box center [556, 502] width 349 height 55
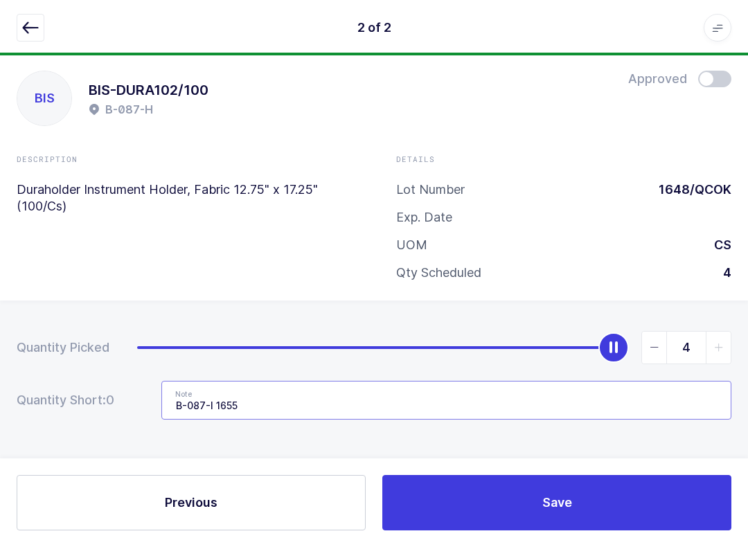
click at [457, 396] on input "B-087-I 1655" at bounding box center [446, 400] width 570 height 39
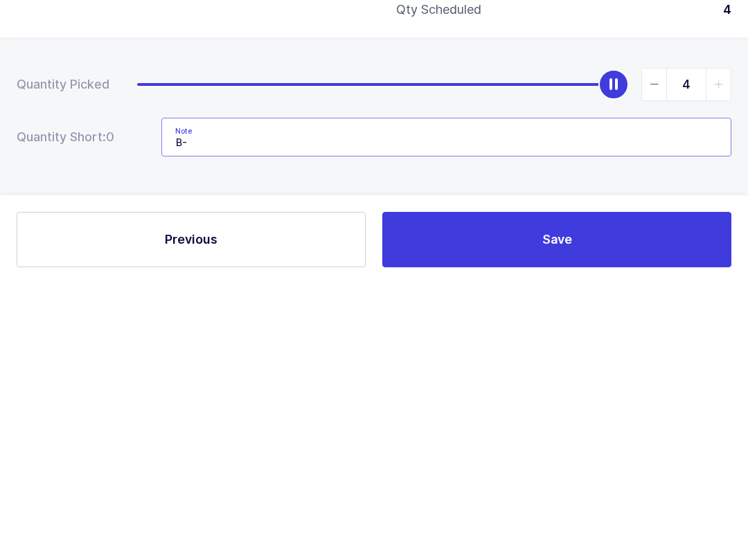
type input "B"
click at [615, 475] on button "Save" at bounding box center [556, 502] width 349 height 55
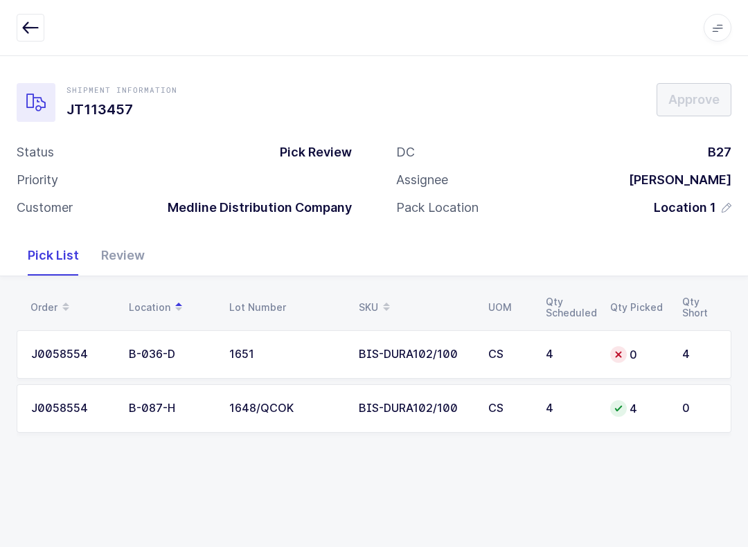
click at [597, 350] on td "4" at bounding box center [570, 354] width 64 height 48
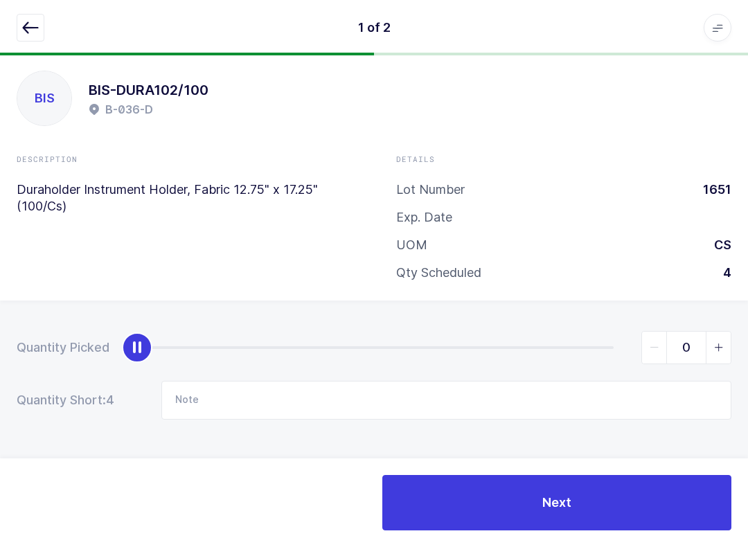
click at [725, 347] on span "slider between 0 and 4" at bounding box center [718, 348] width 25 height 32
click at [653, 353] on span "slider between 0 and 4" at bounding box center [654, 348] width 25 height 32
type input "0"
click at [658, 347] on icon "slider between 0 and 4" at bounding box center [655, 348] width 10 height 10
click at [657, 343] on icon "slider between 0 and 4" at bounding box center [655, 348] width 10 height 10
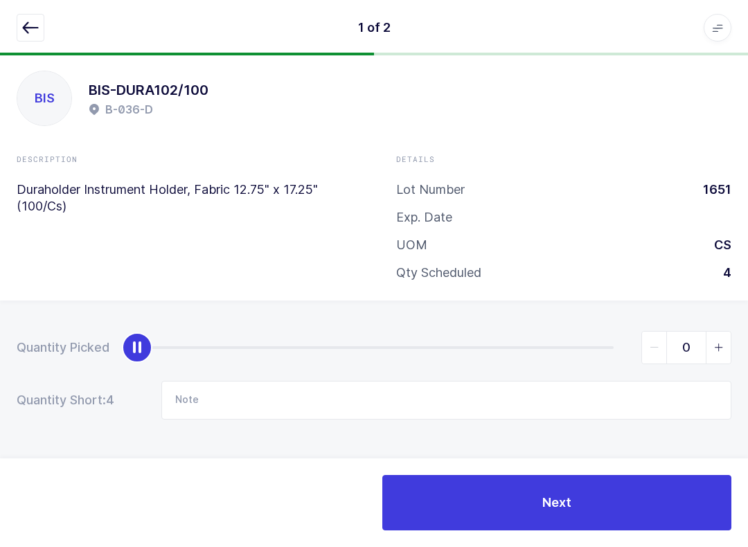
click at [33, 21] on icon "button" at bounding box center [30, 27] width 17 height 17
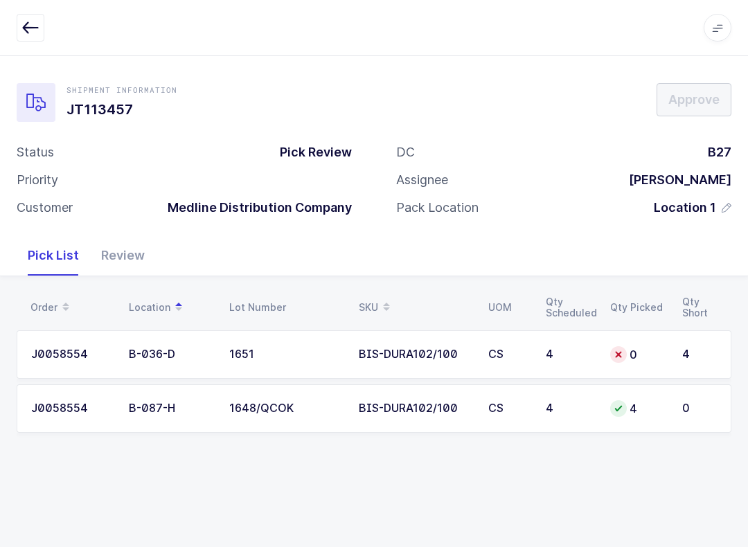
click at [659, 384] on td "4" at bounding box center [638, 408] width 72 height 48
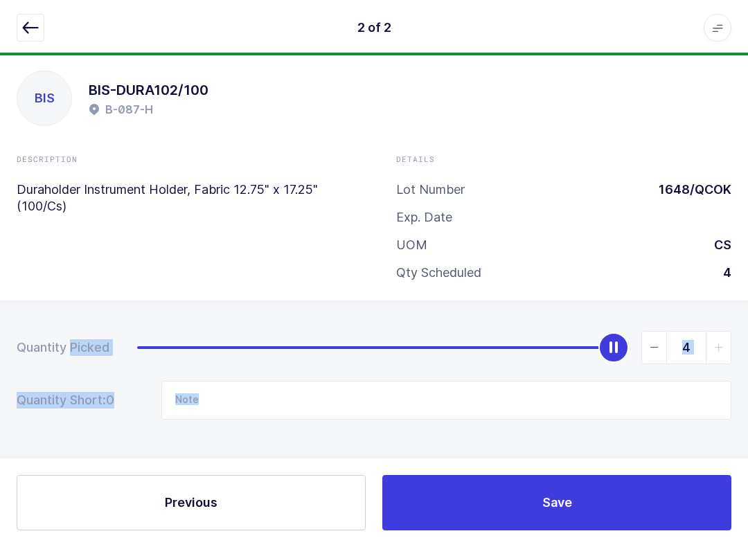
click at [633, 273] on div "Qty Scheduled 4" at bounding box center [563, 273] width 335 height 17
click at [602, 245] on div "UOM CS" at bounding box center [563, 245] width 335 height 17
click at [656, 346] on icon "slider between 0 and 4" at bounding box center [655, 348] width 10 height 10
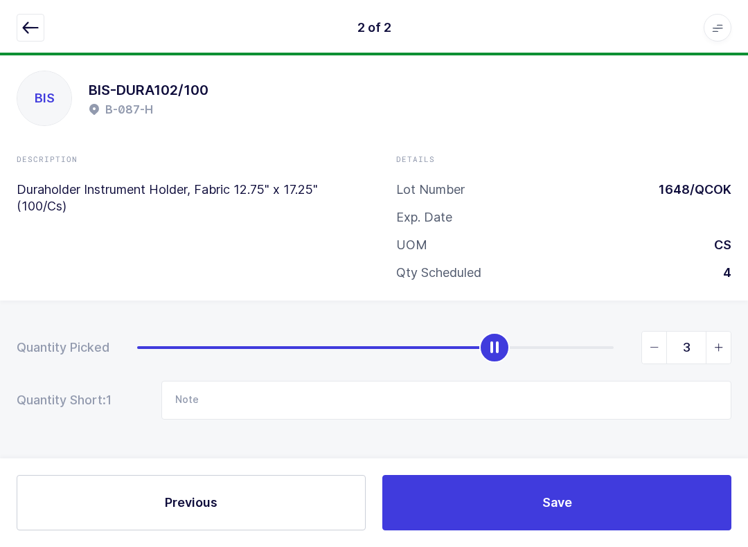
click at [655, 350] on span "slider between 0 and 4" at bounding box center [654, 348] width 25 height 32
click at [657, 352] on span "slider between 0 and 4" at bounding box center [654, 348] width 25 height 32
click at [655, 355] on span "slider between 0 and 4" at bounding box center [654, 348] width 25 height 32
type input "0"
click at [655, 357] on span "slider between 0 and 4" at bounding box center [654, 348] width 25 height 32
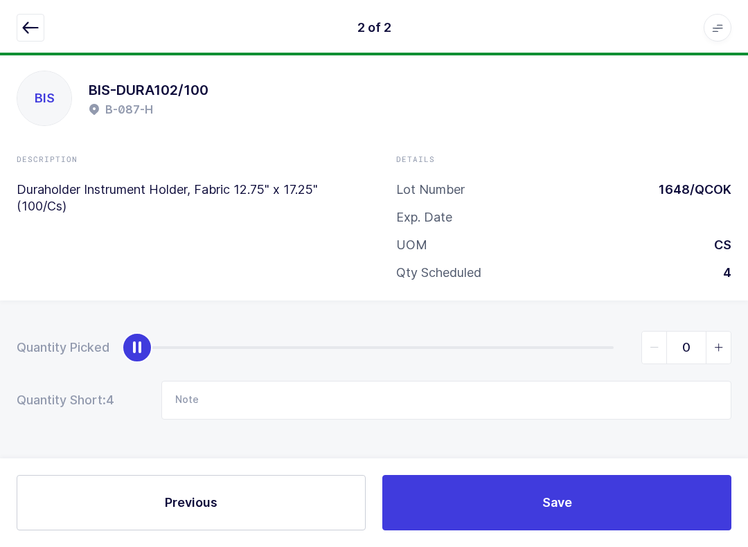
click at [537, 502] on button "Save" at bounding box center [556, 502] width 349 height 55
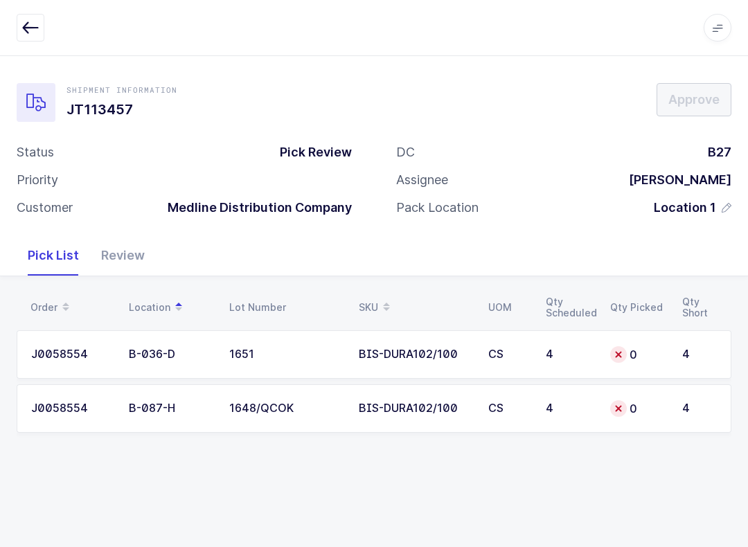
click at [24, 30] on icon "button" at bounding box center [30, 27] width 17 height 17
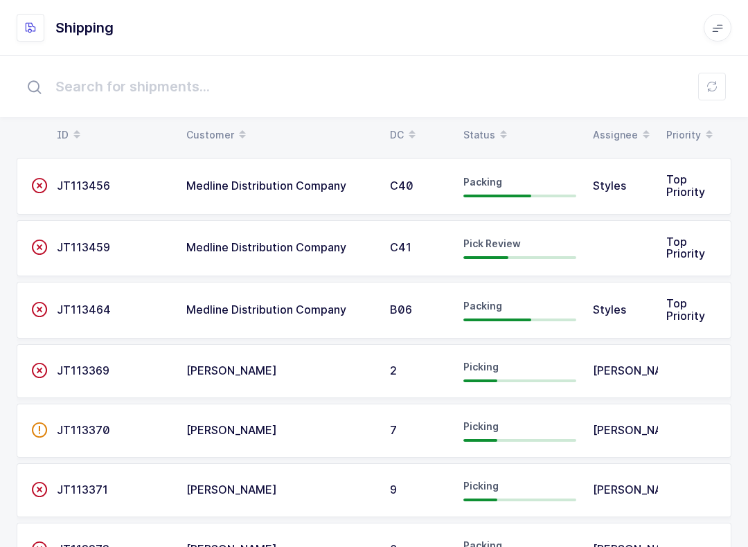
click at [500, 130] on icon at bounding box center [503, 130] width 7 height 7
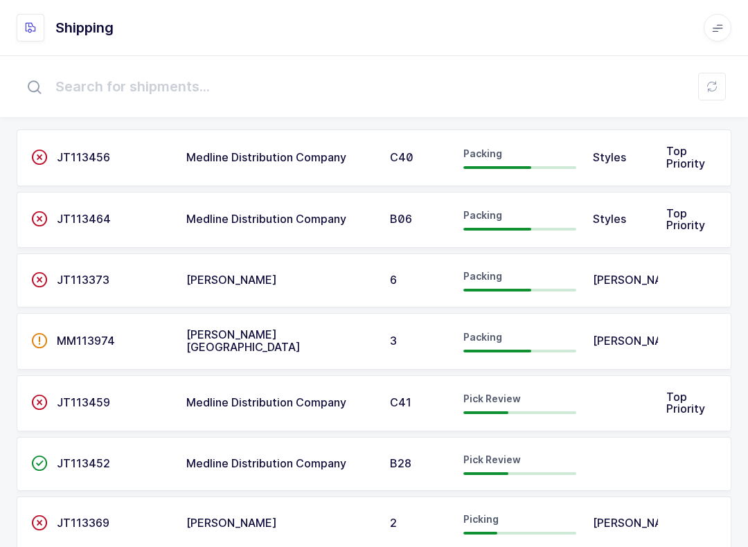
scroll to position [42, 0]
click at [551, 459] on div "Pick Review" at bounding box center [519, 465] width 113 height 22
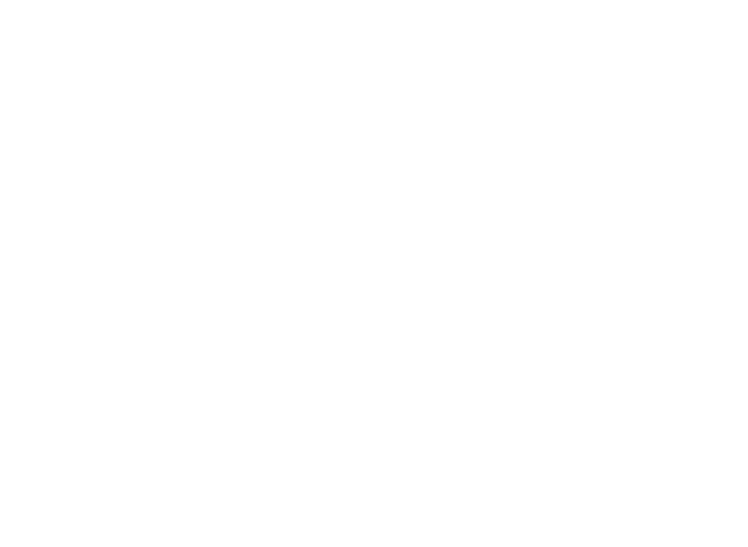
click at [543, 0] on html at bounding box center [374, 0] width 748 height 0
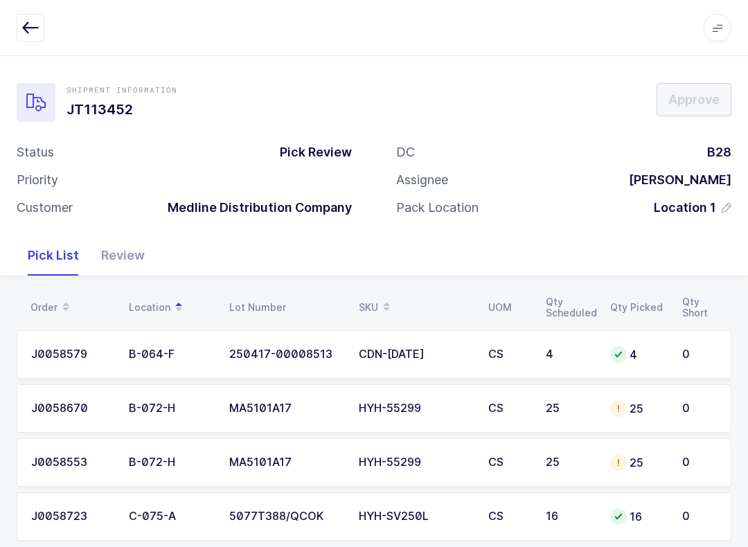
scroll to position [25, 0]
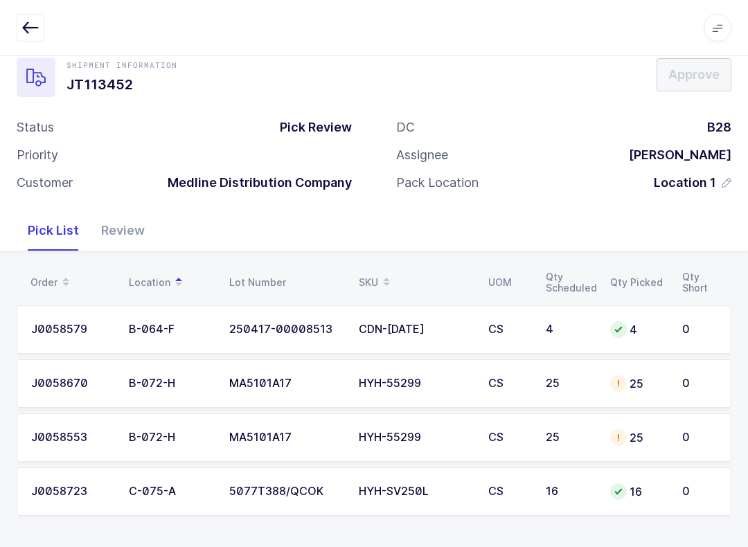
click at [53, 382] on div "J0058670" at bounding box center [71, 384] width 81 height 12
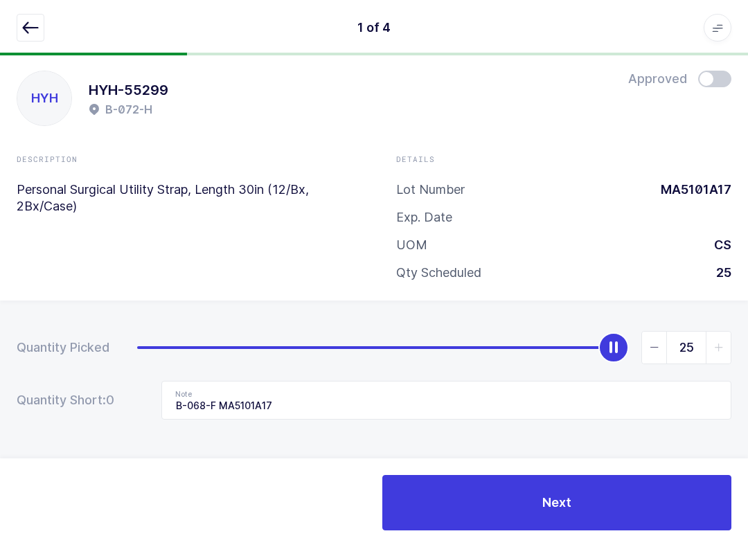
click at [30, 17] on button "button" at bounding box center [31, 28] width 28 height 28
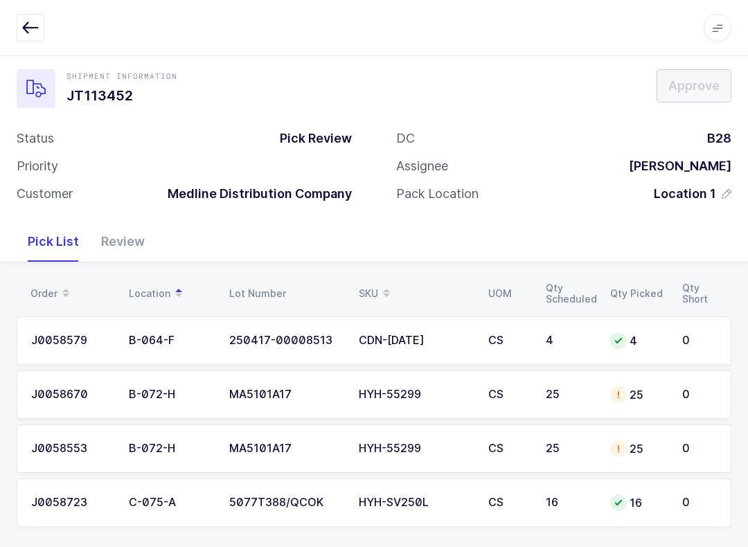
click at [90, 450] on div "J0058553" at bounding box center [71, 449] width 81 height 12
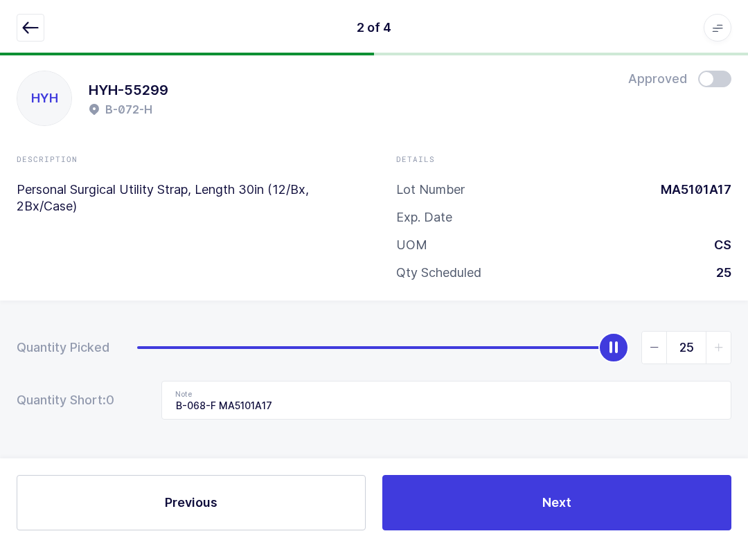
click at [28, 27] on icon "button" at bounding box center [30, 27] width 17 height 17
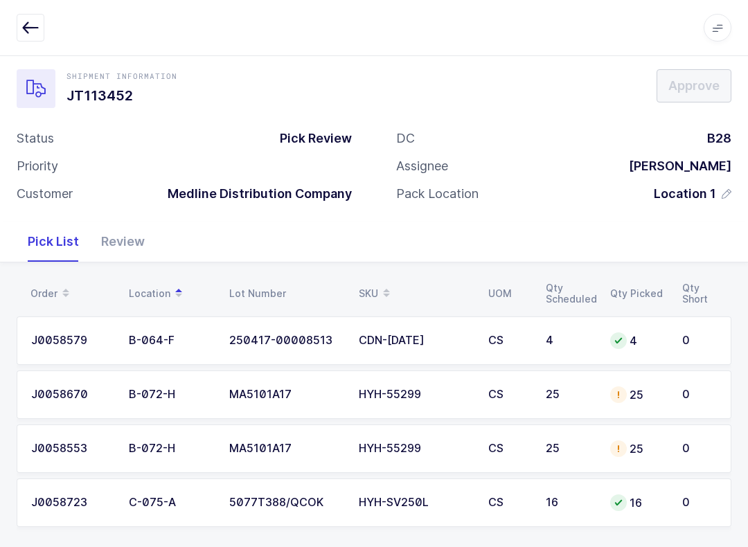
click at [116, 229] on div "Review" at bounding box center [123, 242] width 66 height 40
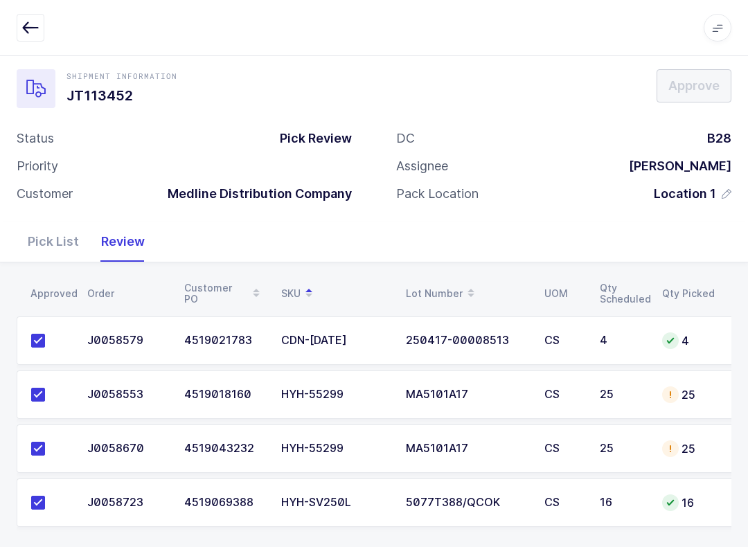
click at [520, 416] on td "MA5101A17" at bounding box center [467, 395] width 139 height 48
click at [51, 235] on div "Pick List" at bounding box center [53, 242] width 73 height 40
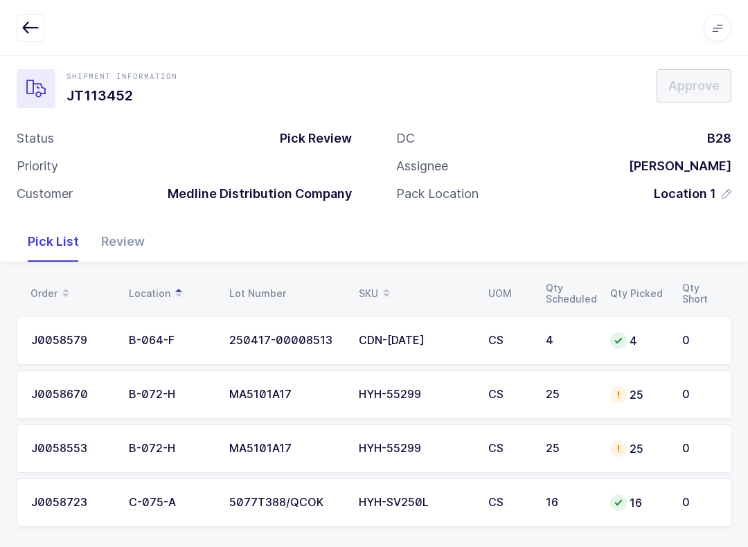
click at [509, 394] on div "CS" at bounding box center [508, 395] width 41 height 12
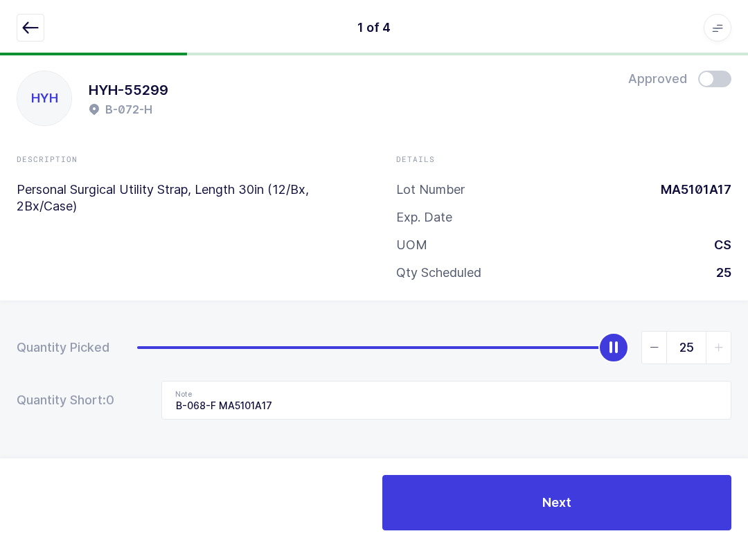
click at [720, 80] on span at bounding box center [714, 79] width 33 height 17
click at [632, 514] on button "Next" at bounding box center [556, 502] width 349 height 55
click at [604, 504] on button "Next" at bounding box center [556, 502] width 349 height 55
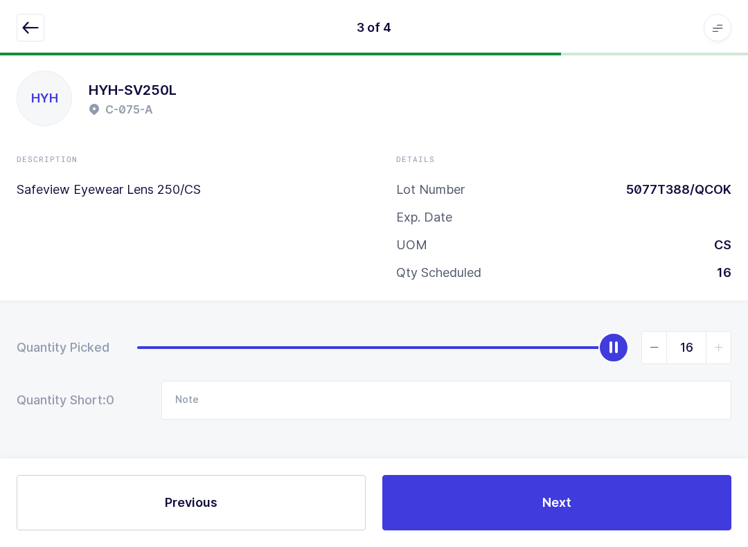
click at [26, 22] on icon "button" at bounding box center [30, 27] width 17 height 17
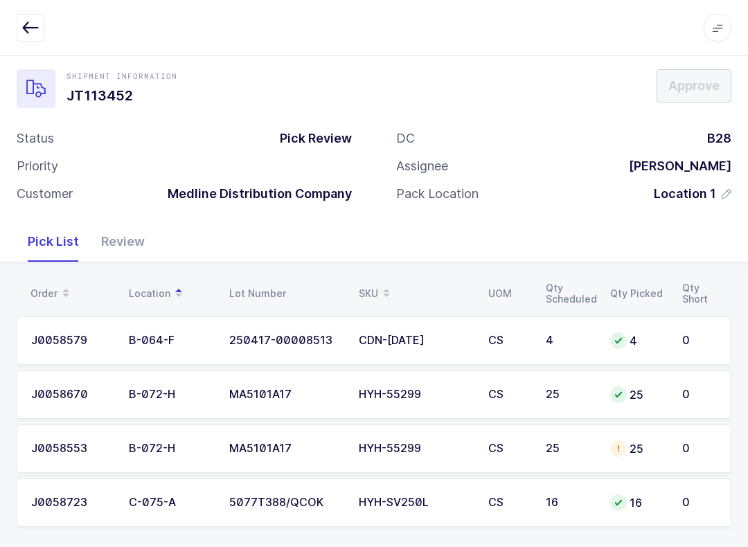
click at [618, 446] on icon at bounding box center [618, 448] width 11 height 11
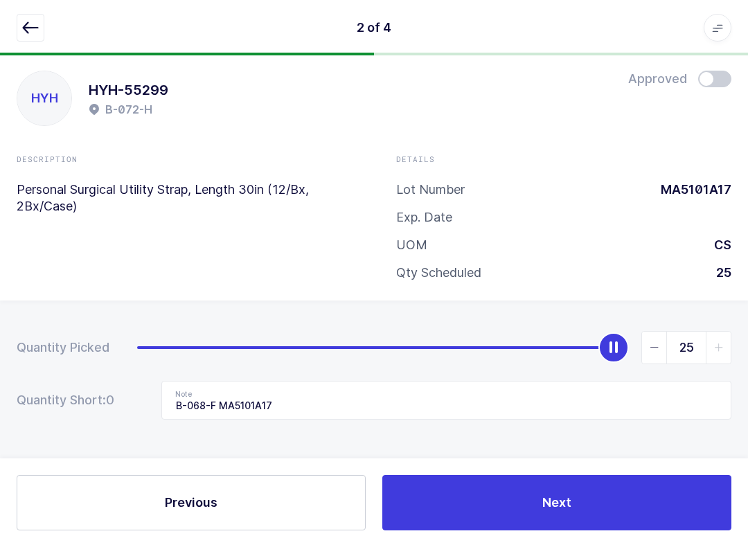
click at [713, 76] on span at bounding box center [714, 79] width 33 height 17
click at [616, 520] on button "Next" at bounding box center [556, 502] width 349 height 55
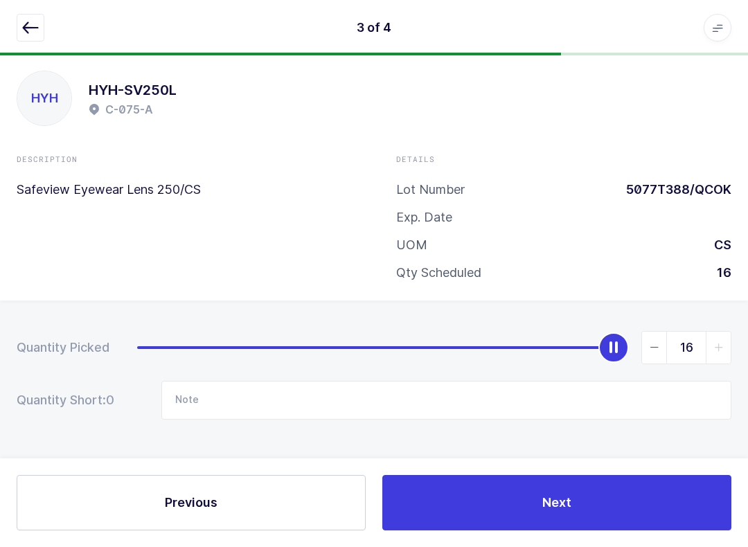
click at [612, 492] on button "Next" at bounding box center [556, 502] width 349 height 55
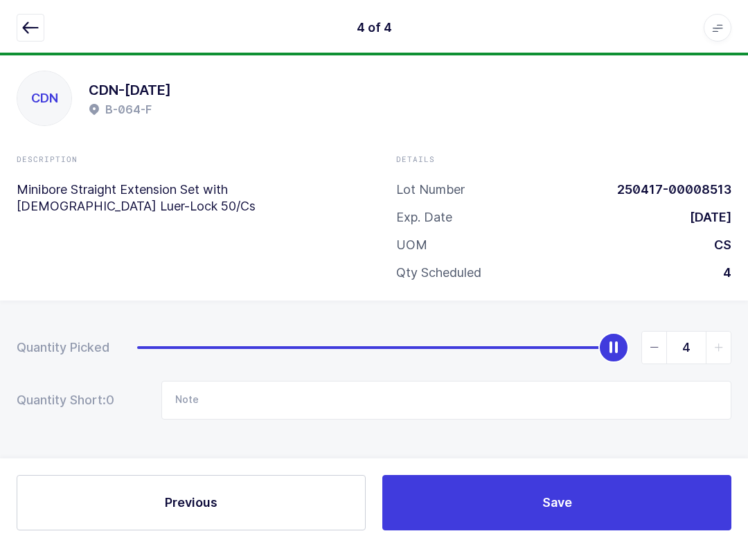
click at [612, 504] on button "Save" at bounding box center [556, 502] width 349 height 55
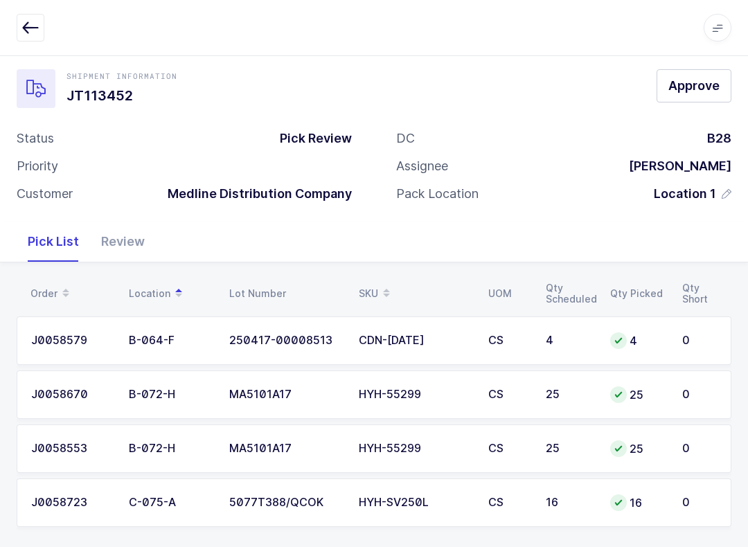
scroll to position [25, 0]
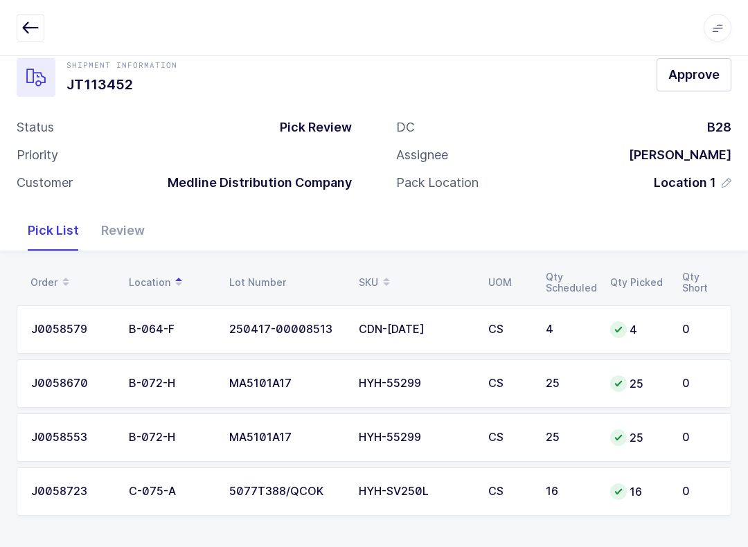
click at [139, 232] on div "Review" at bounding box center [123, 231] width 66 height 40
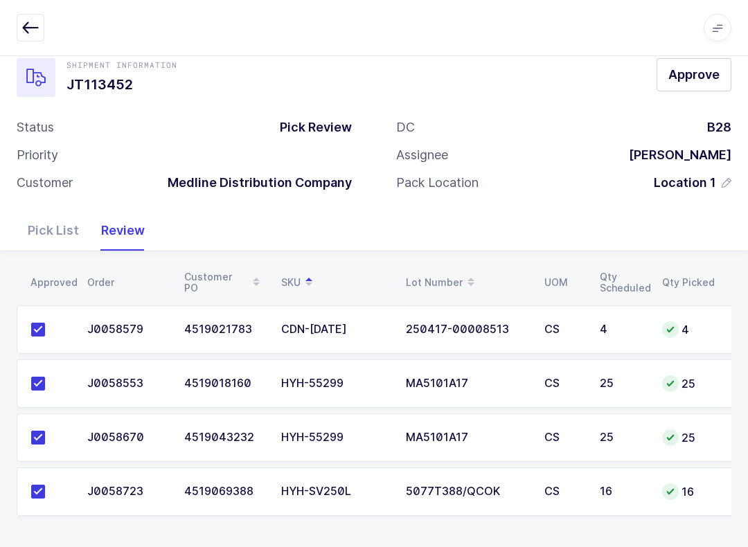
click at [698, 69] on span "Approve" at bounding box center [693, 74] width 51 height 17
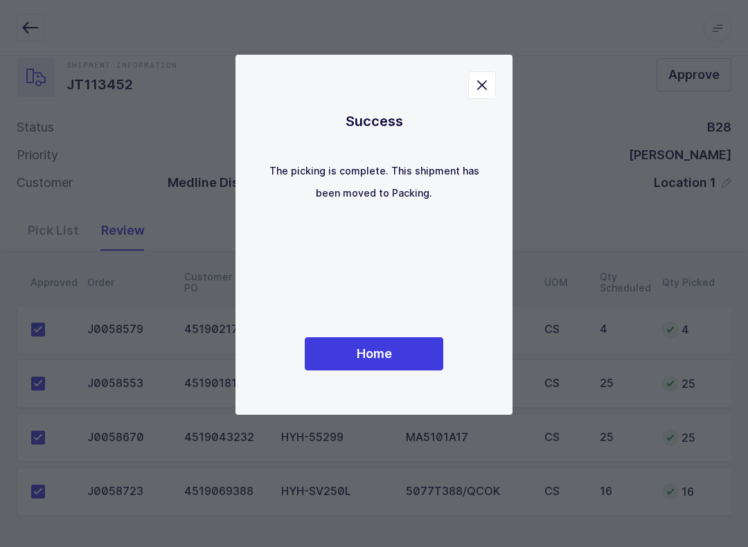
click at [389, 355] on span "Home" at bounding box center [374, 353] width 35 height 17
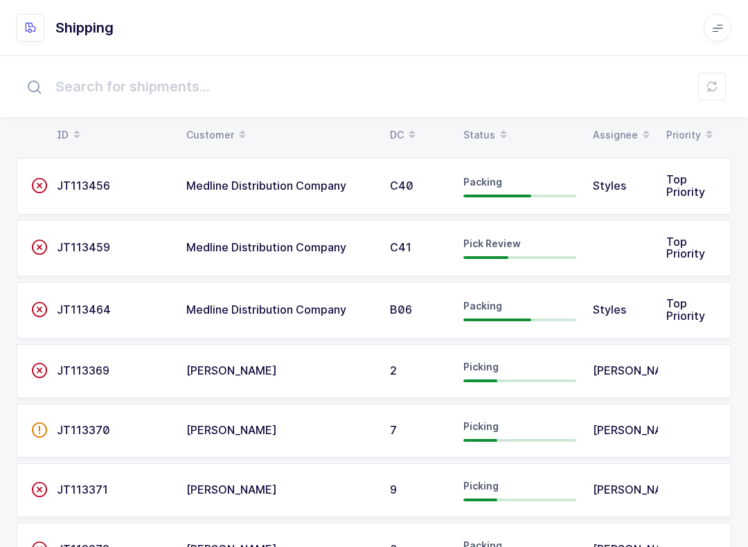
click at [495, 125] on span at bounding box center [503, 135] width 17 height 24
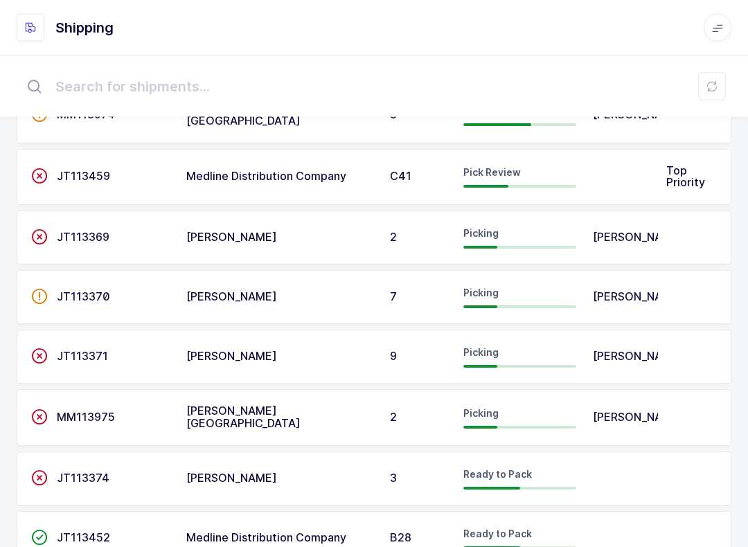
scroll to position [269, 0]
